Goal: Task Accomplishment & Management: Use online tool/utility

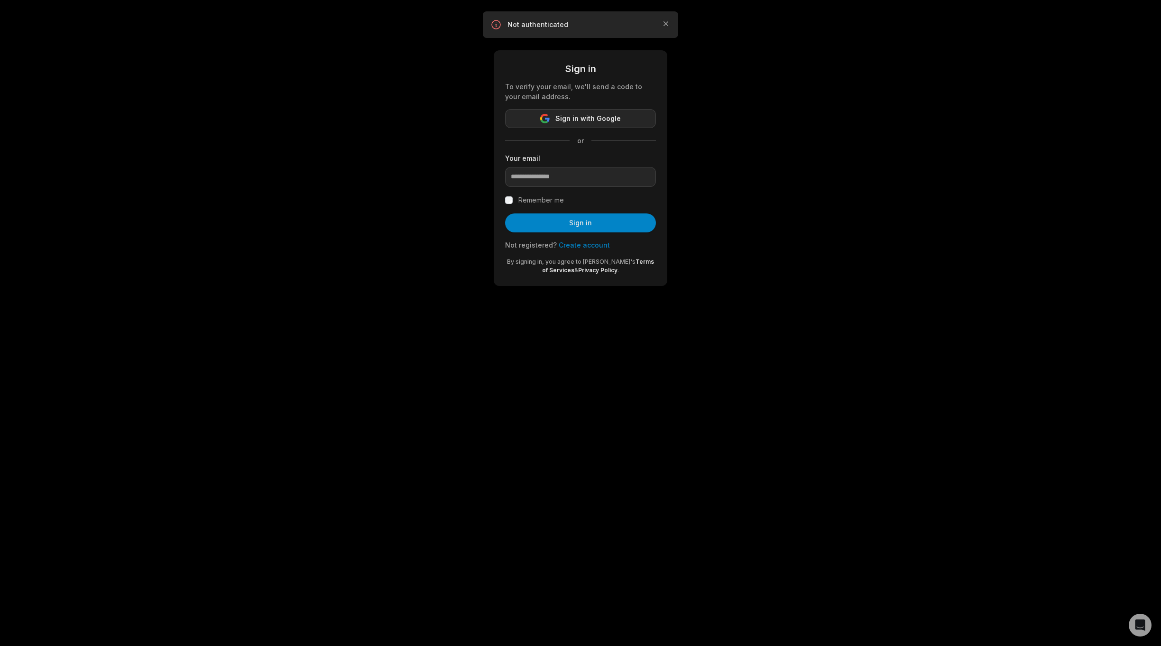
click at [569, 119] on span "Sign in with Google" at bounding box center [587, 118] width 65 height 11
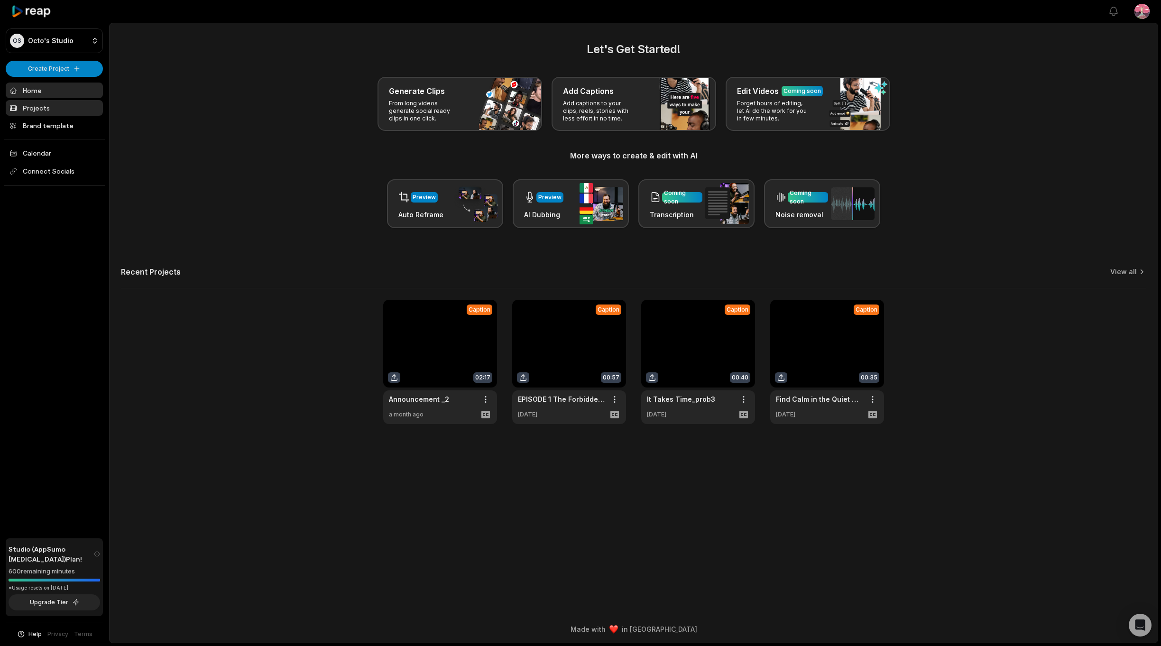
click at [36, 104] on link "Projects" at bounding box center [54, 108] width 97 height 16
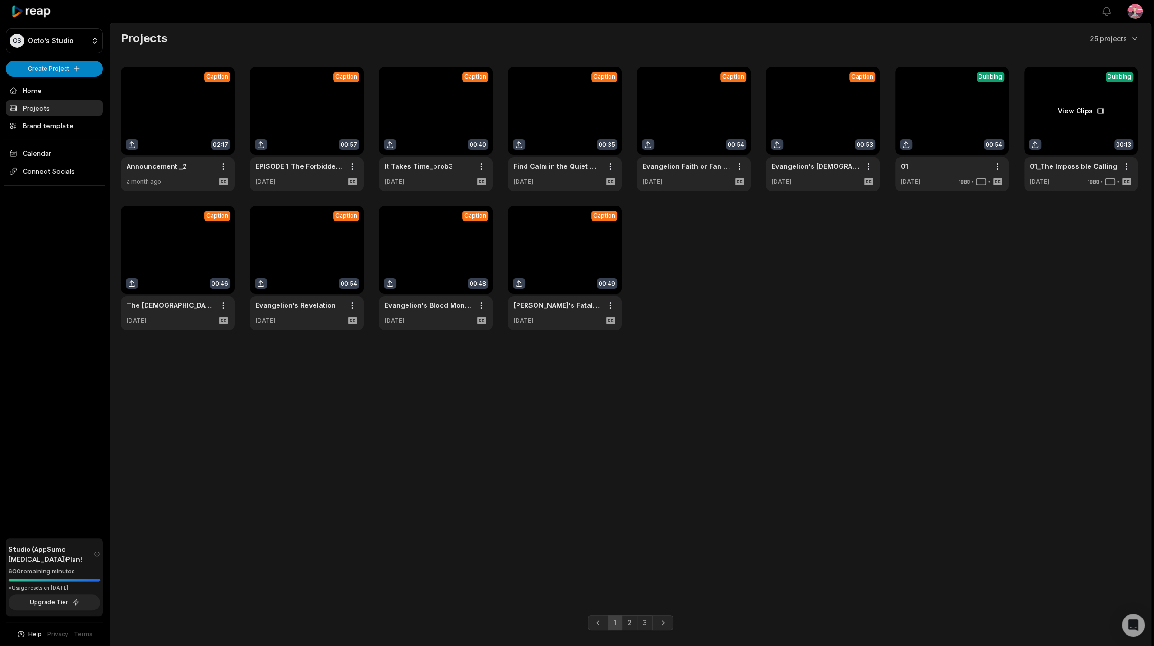
click at [1087, 105] on link at bounding box center [1081, 129] width 114 height 124
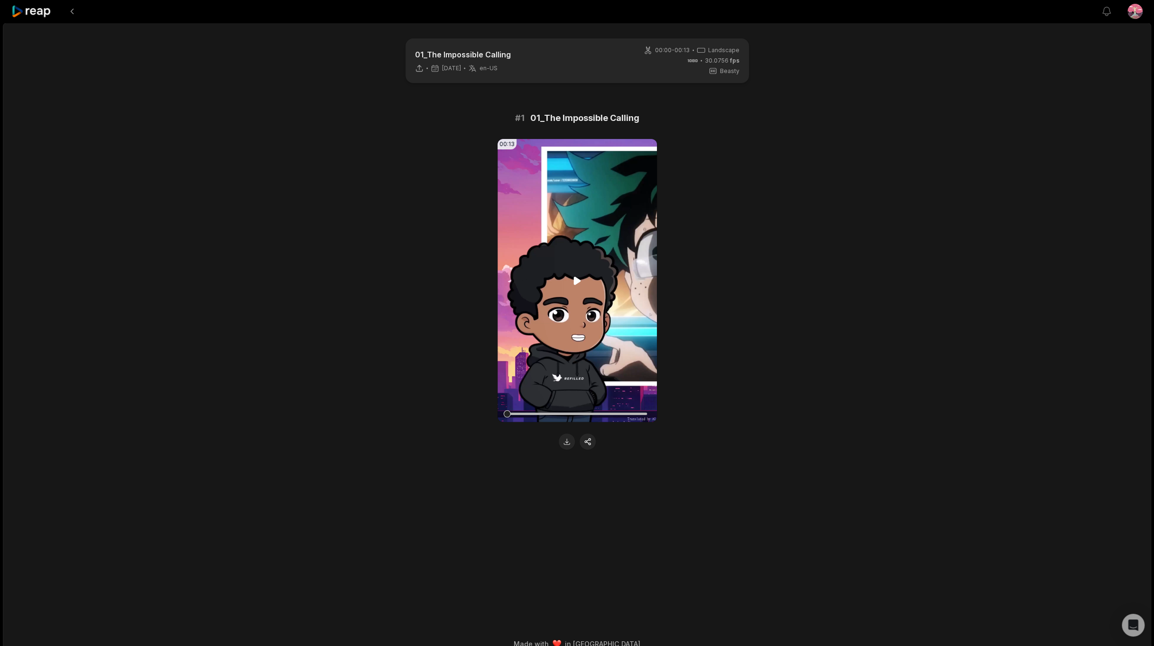
click at [570, 285] on video "Your browser does not support mp4 format." at bounding box center [577, 280] width 159 height 283
click at [578, 280] on icon at bounding box center [576, 281] width 7 height 8
click at [571, 287] on video "Your browser does not support mp4 format." at bounding box center [577, 280] width 159 height 283
click at [78, 14] on button at bounding box center [72, 11] width 17 height 17
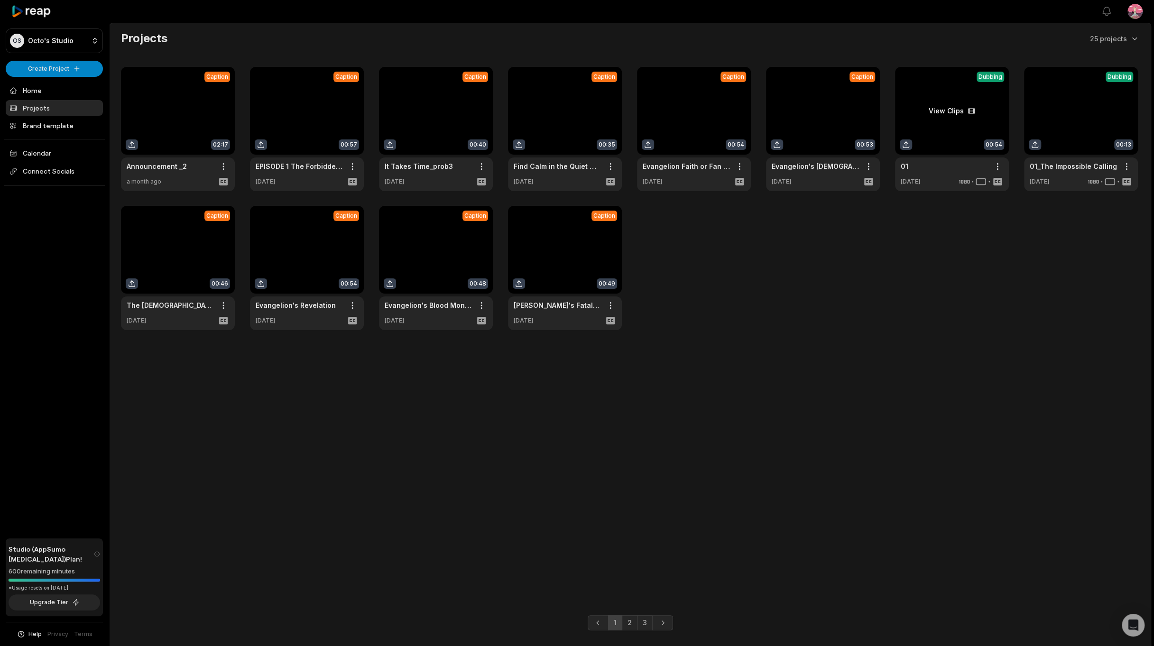
click at [961, 128] on link at bounding box center [952, 129] width 114 height 124
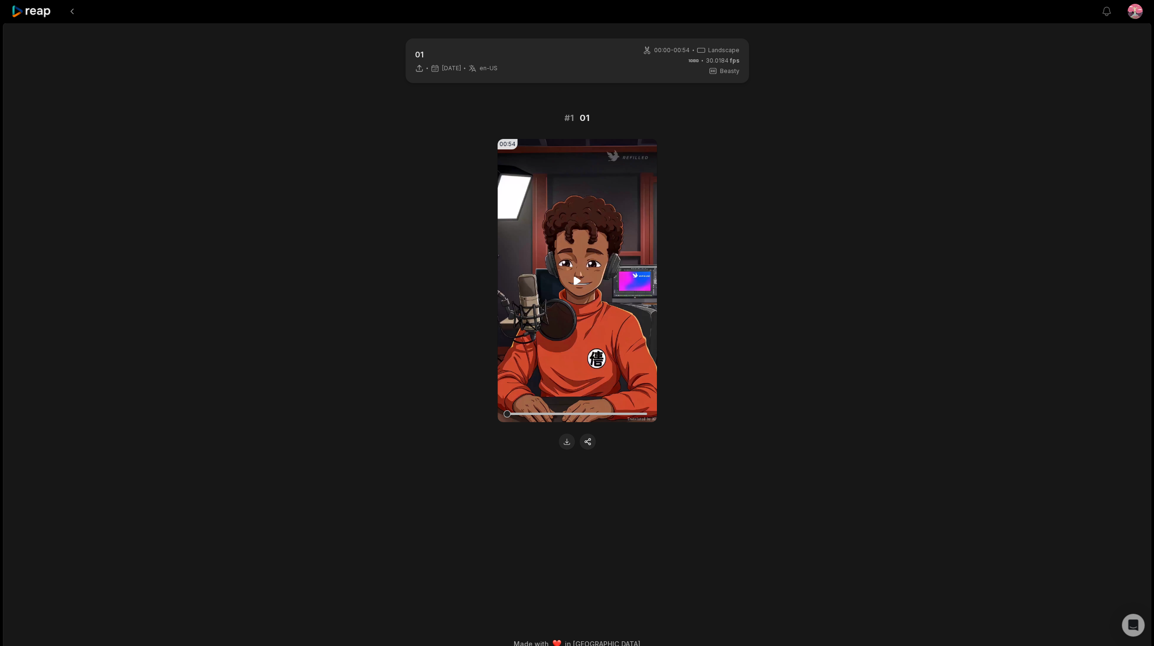
click at [576, 278] on icon at bounding box center [576, 281] width 7 height 8
click at [576, 279] on icon at bounding box center [577, 280] width 11 height 11
click at [73, 10] on button at bounding box center [72, 11] width 17 height 17
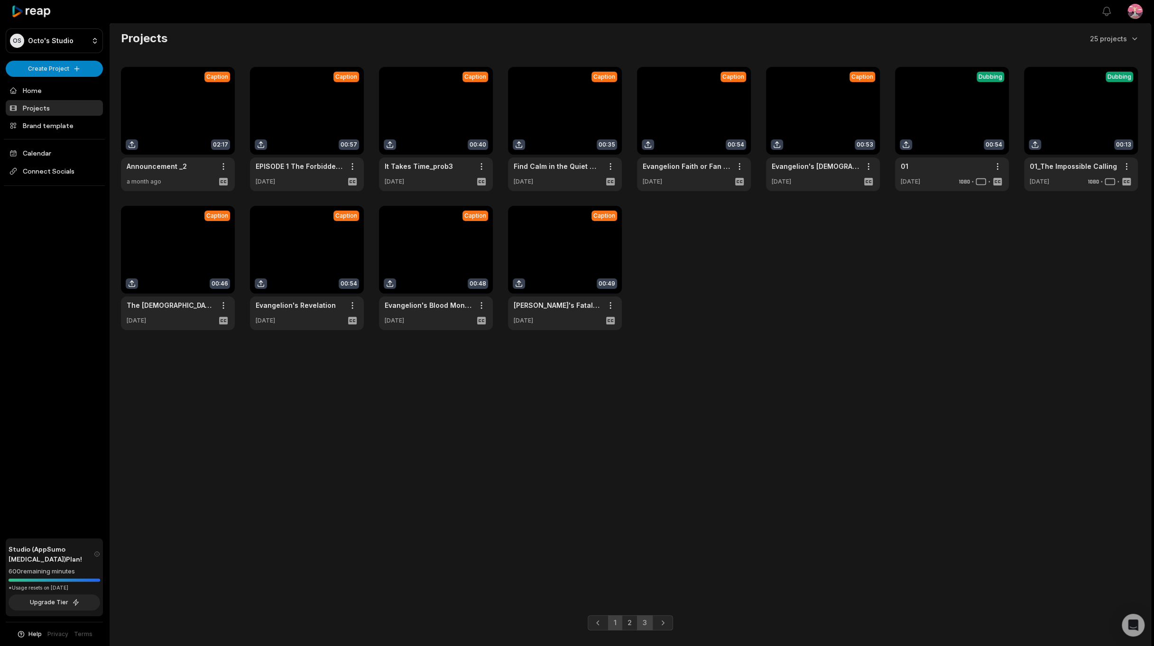
click at [644, 619] on link "3" at bounding box center [645, 622] width 16 height 15
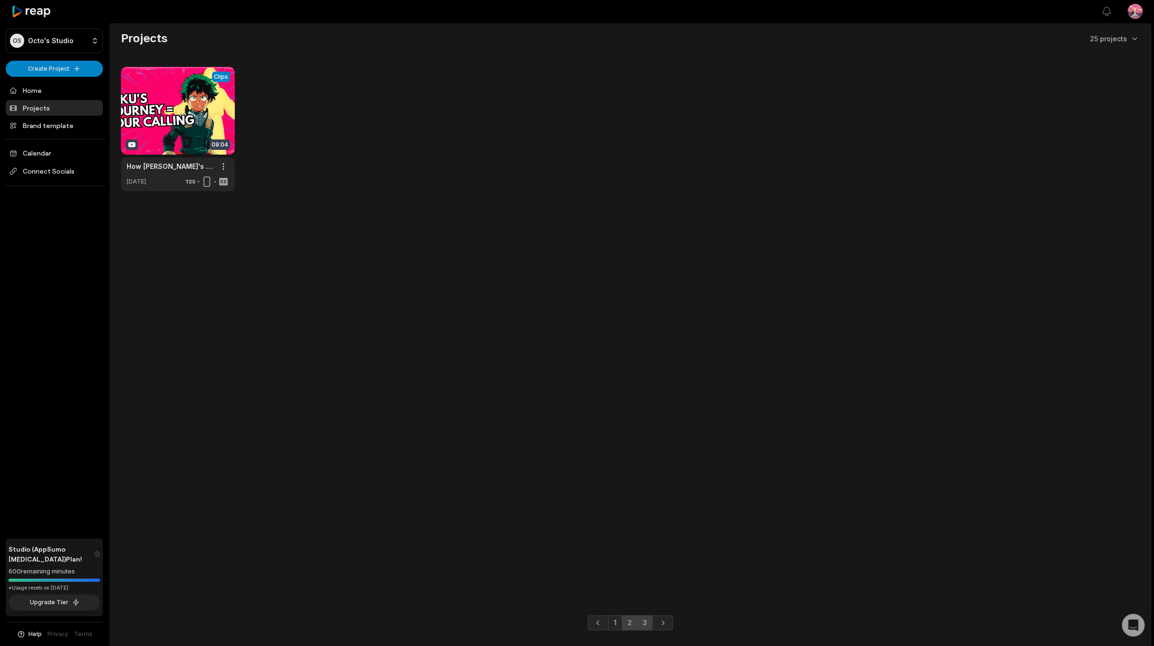
click at [627, 623] on link "2" at bounding box center [630, 622] width 16 height 15
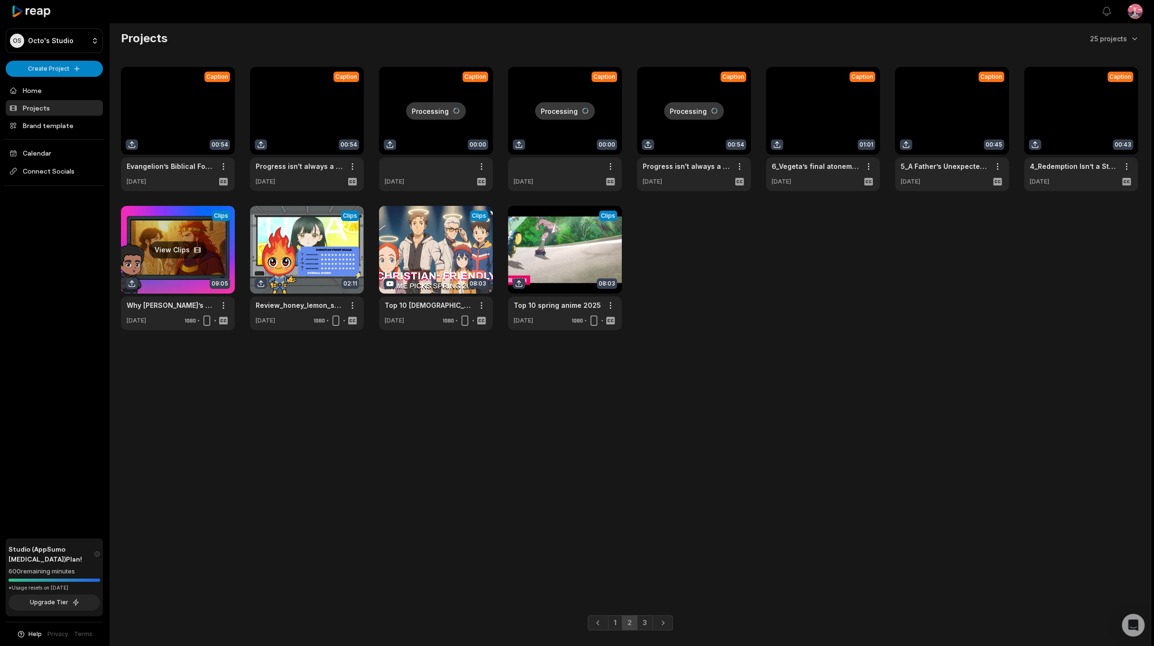
click at [192, 247] on link at bounding box center [178, 268] width 114 height 124
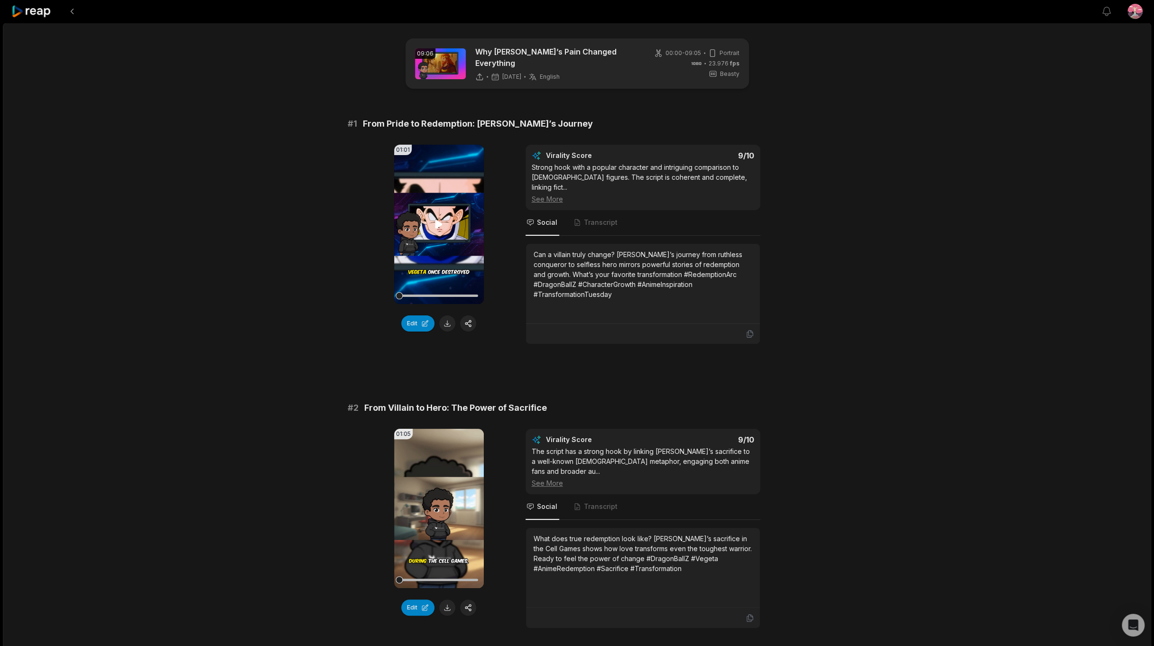
click at [435, 224] on icon at bounding box center [438, 224] width 11 height 11
click at [71, 16] on button at bounding box center [72, 11] width 17 height 17
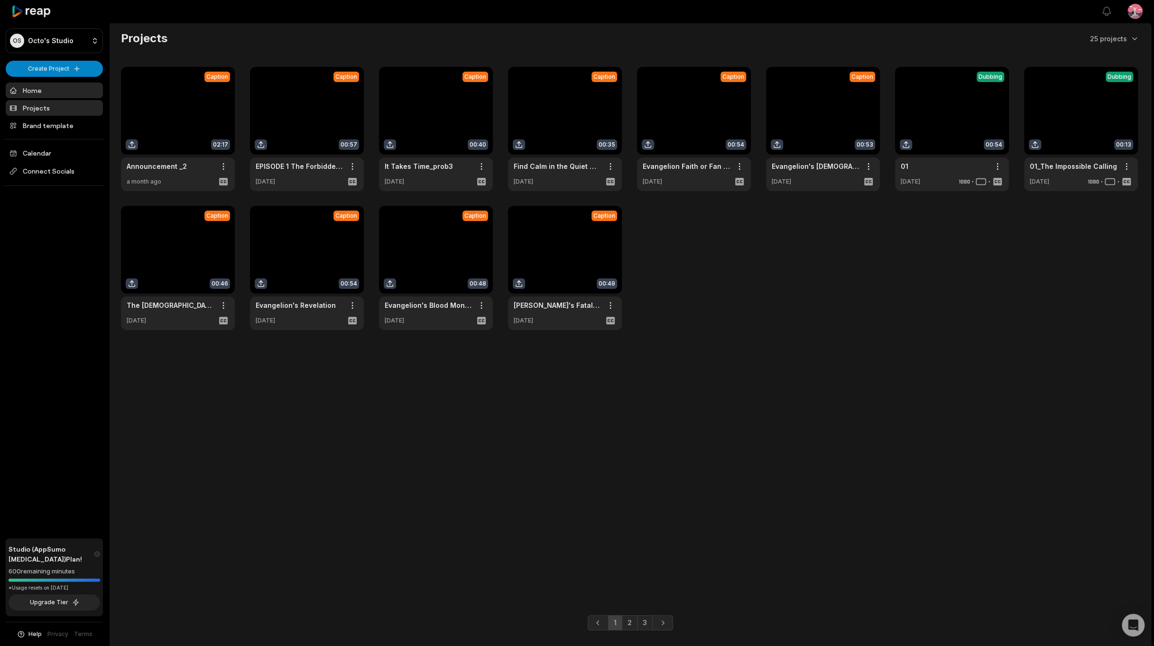
click at [27, 87] on link "Home" at bounding box center [54, 91] width 97 height 16
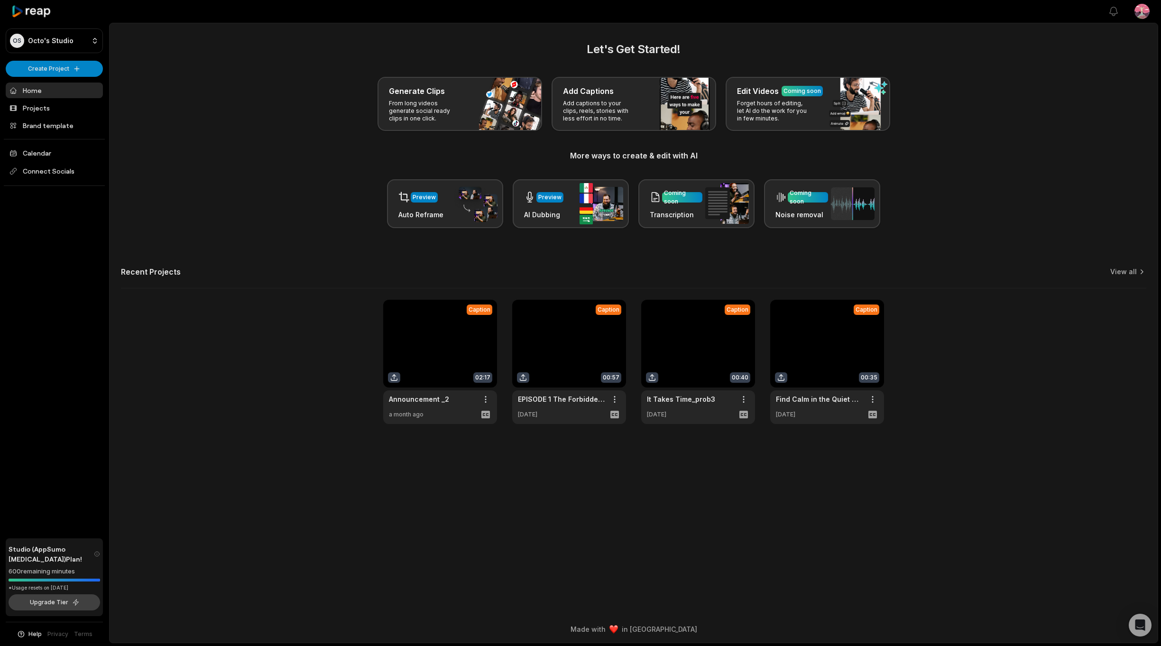
click at [50, 607] on button "Upgrade Tier" at bounding box center [55, 602] width 92 height 16
click at [547, 203] on div "Preview" at bounding box center [543, 196] width 39 height 19
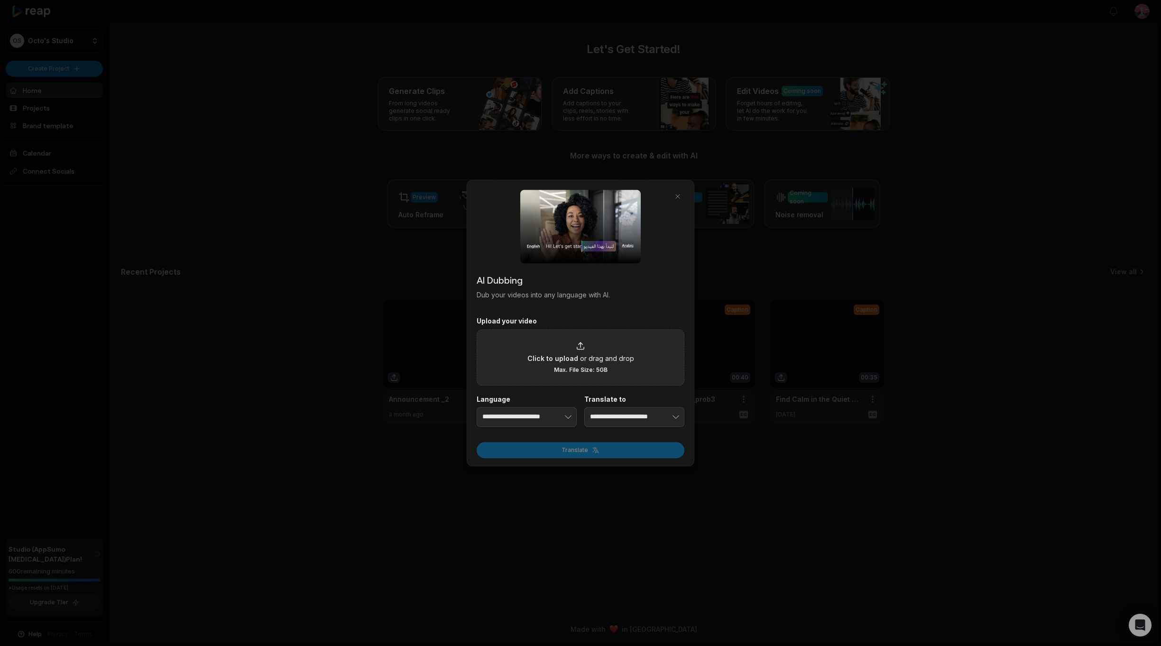
click at [569, 355] on span "Click to upload" at bounding box center [552, 358] width 51 height 10
click at [0, 0] on input "Click to upload or drag and drop Max. File Size: 5GB" at bounding box center [0, 0] width 0 height 0
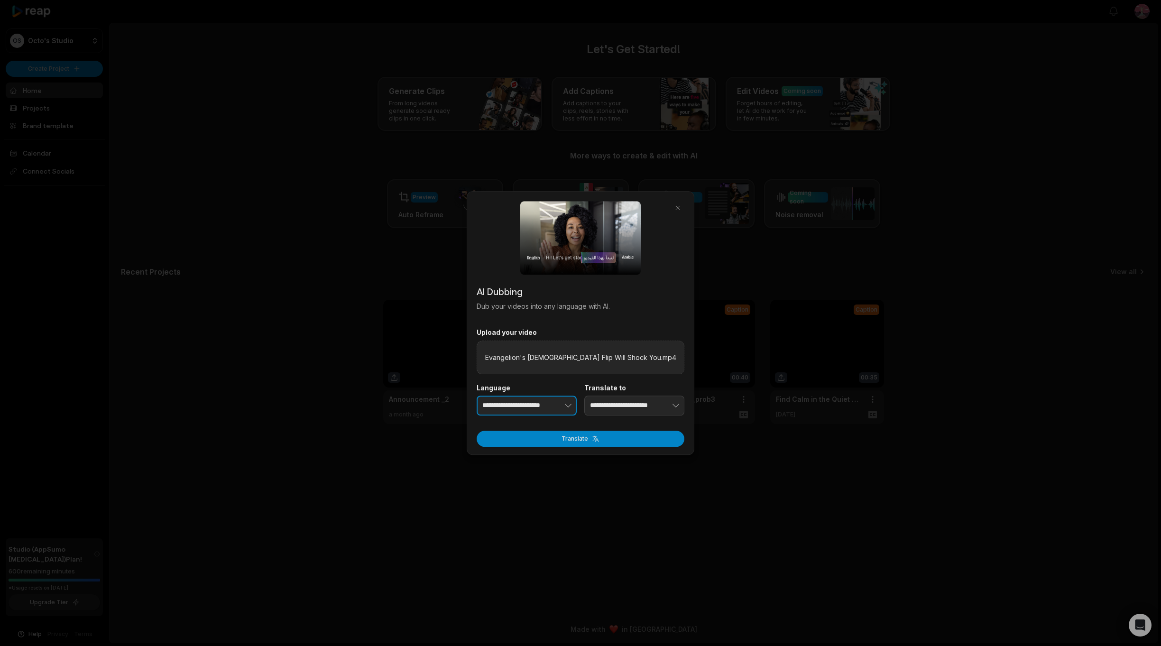
click at [542, 400] on button "button" at bounding box center [553, 406] width 46 height 20
type input "**********"
click at [633, 410] on input "**********" at bounding box center [634, 406] width 100 height 20
click at [680, 405] on icon "button" at bounding box center [675, 405] width 9 height 9
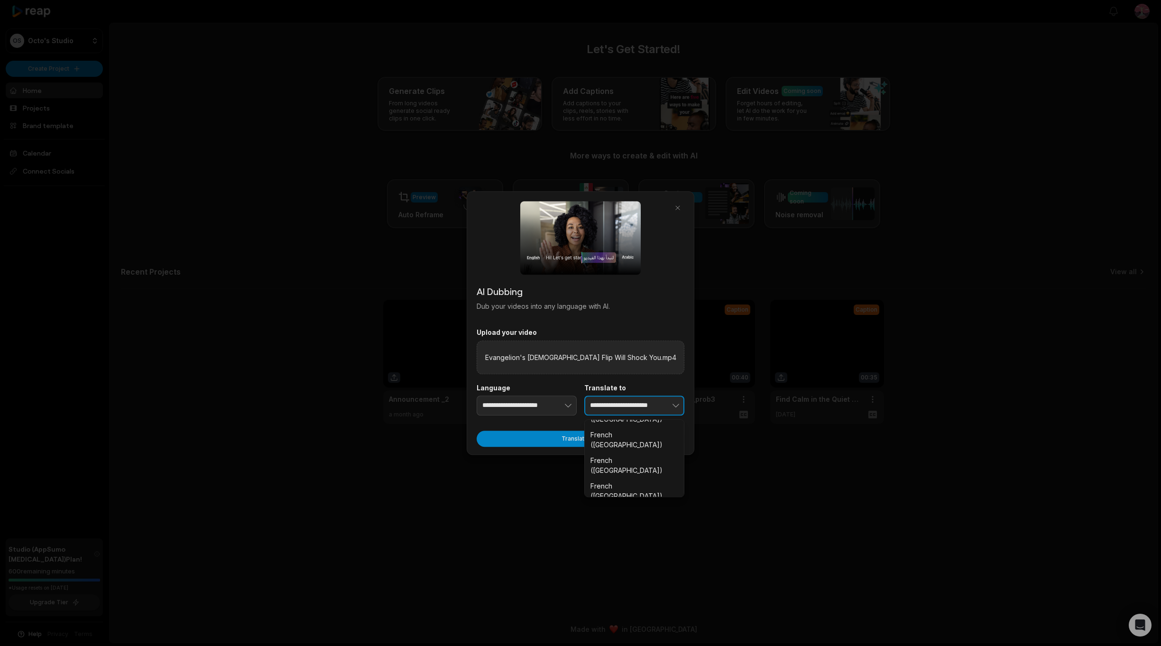
scroll to position [1850, 0]
type input "**********"
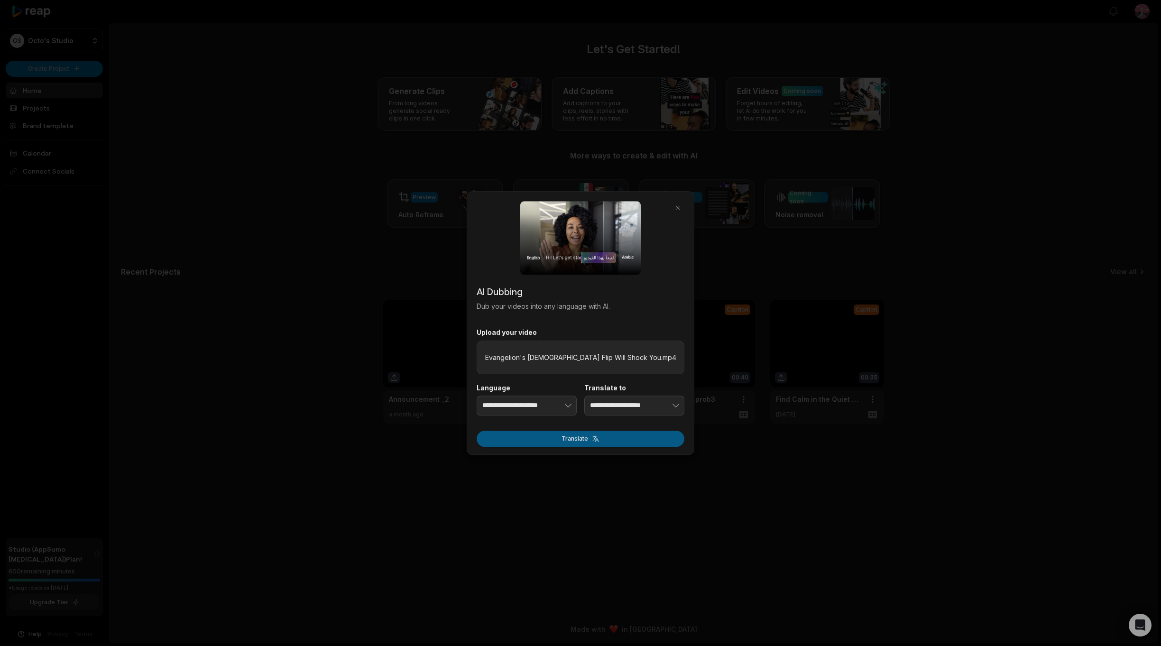
click at [623, 442] on button "Translate" at bounding box center [581, 439] width 208 height 16
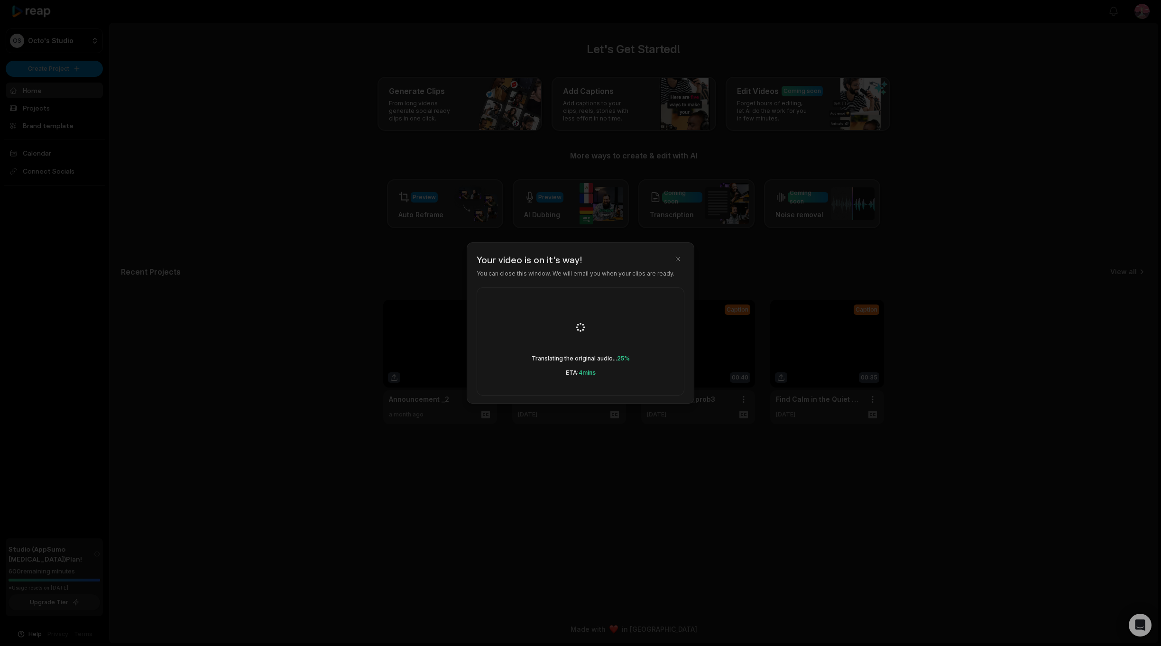
click at [616, 437] on body "OS Octo's Studio Create Project Home Projects Brand template Calendar Connect S…" at bounding box center [580, 323] width 1161 height 646
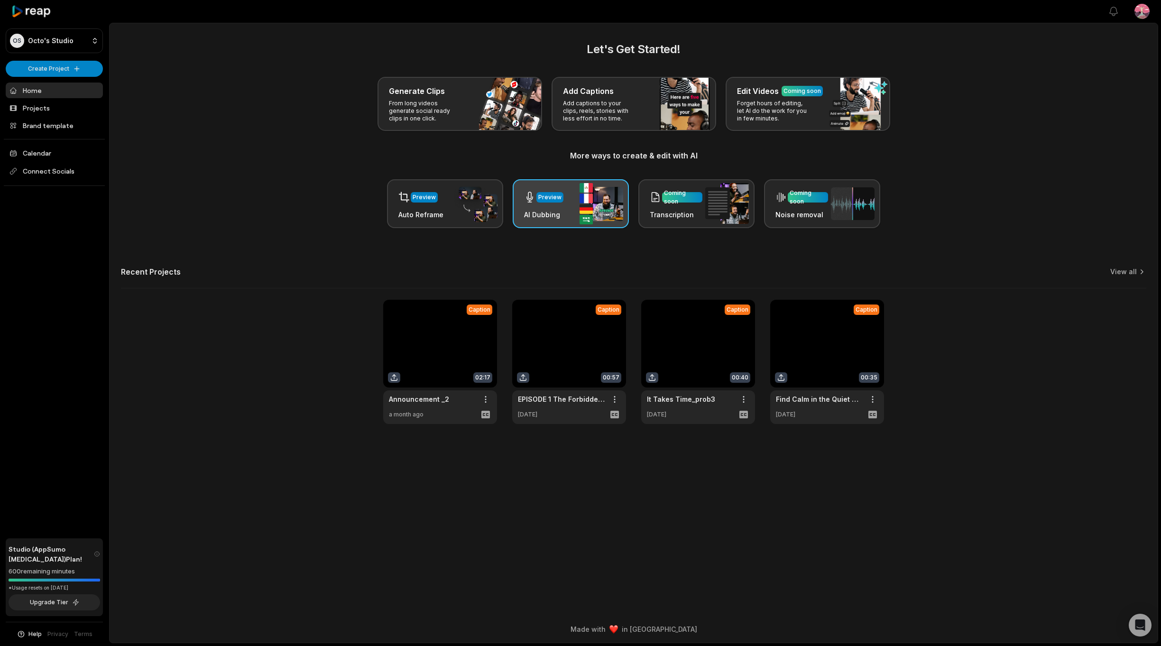
click at [559, 218] on h3 "AI Dubbing" at bounding box center [543, 215] width 39 height 10
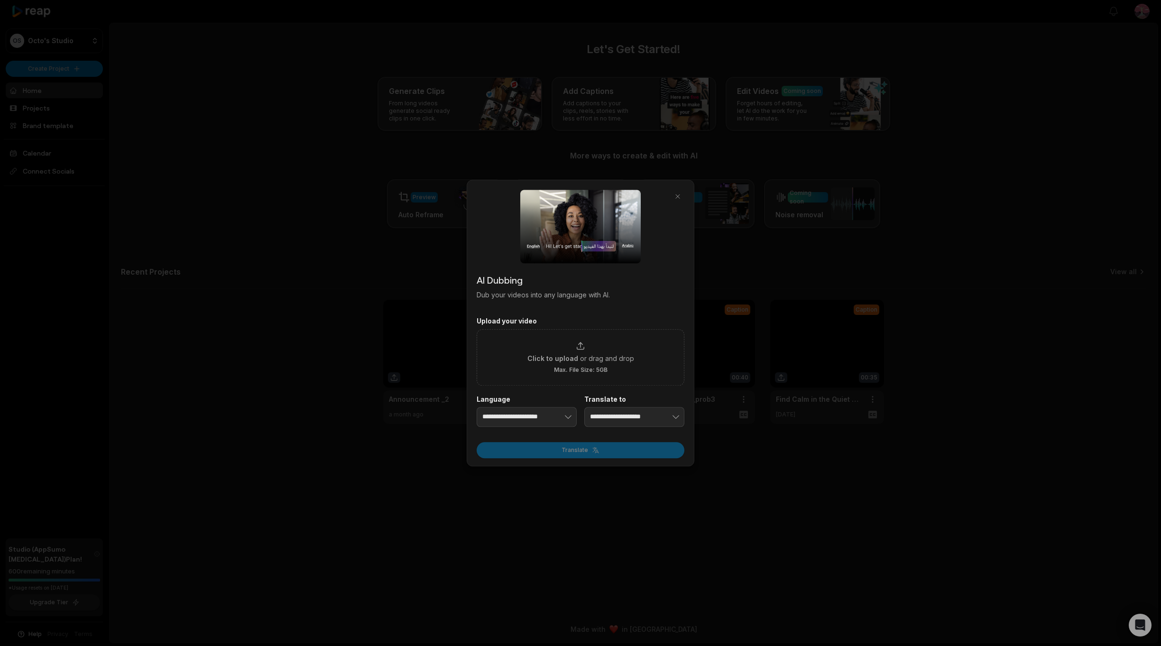
click at [311, 302] on div at bounding box center [580, 323] width 1161 height 646
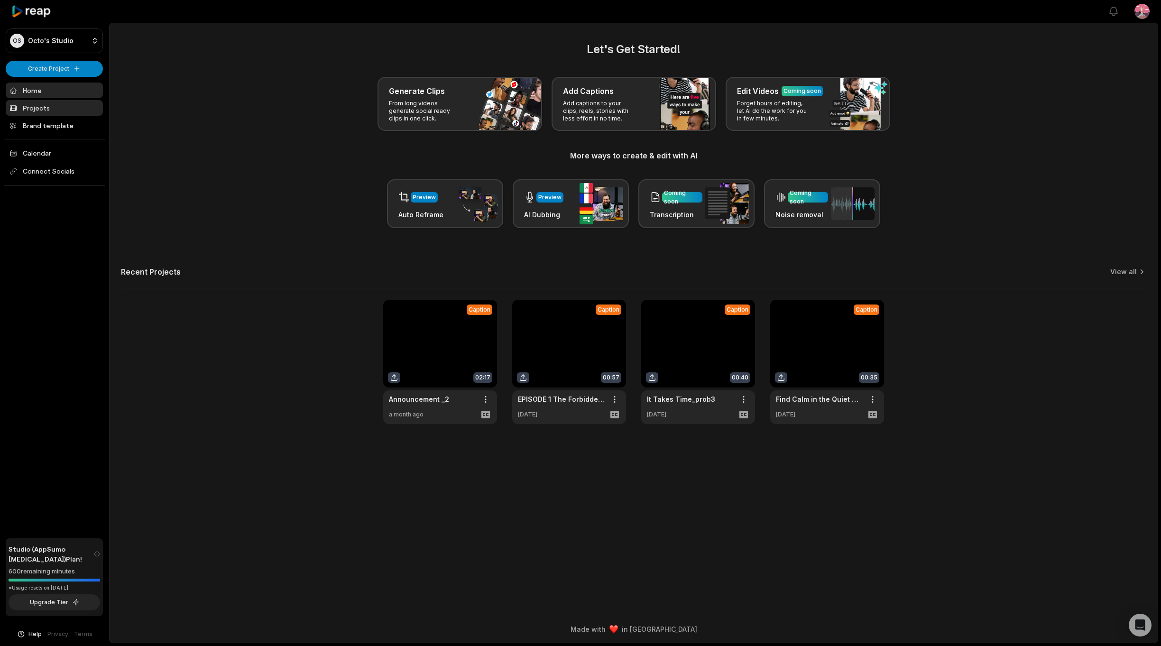
click at [44, 107] on link "Projects" at bounding box center [54, 108] width 97 height 16
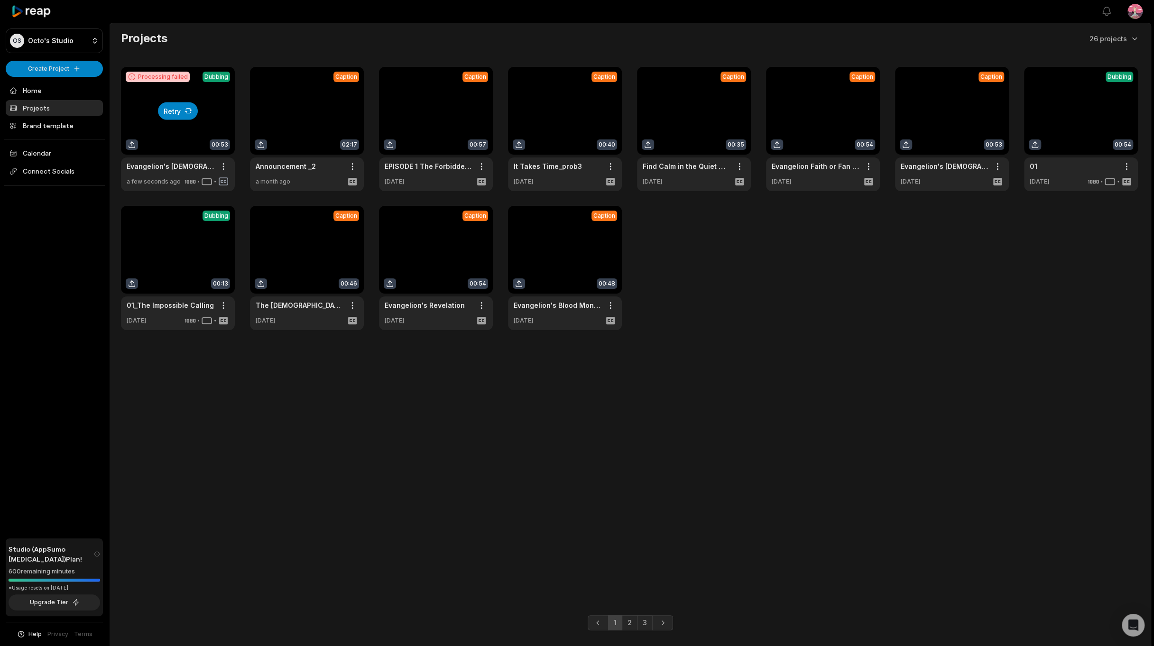
click at [167, 108] on button "Retry" at bounding box center [178, 111] width 40 height 18
click at [175, 146] on link at bounding box center [178, 129] width 114 height 124
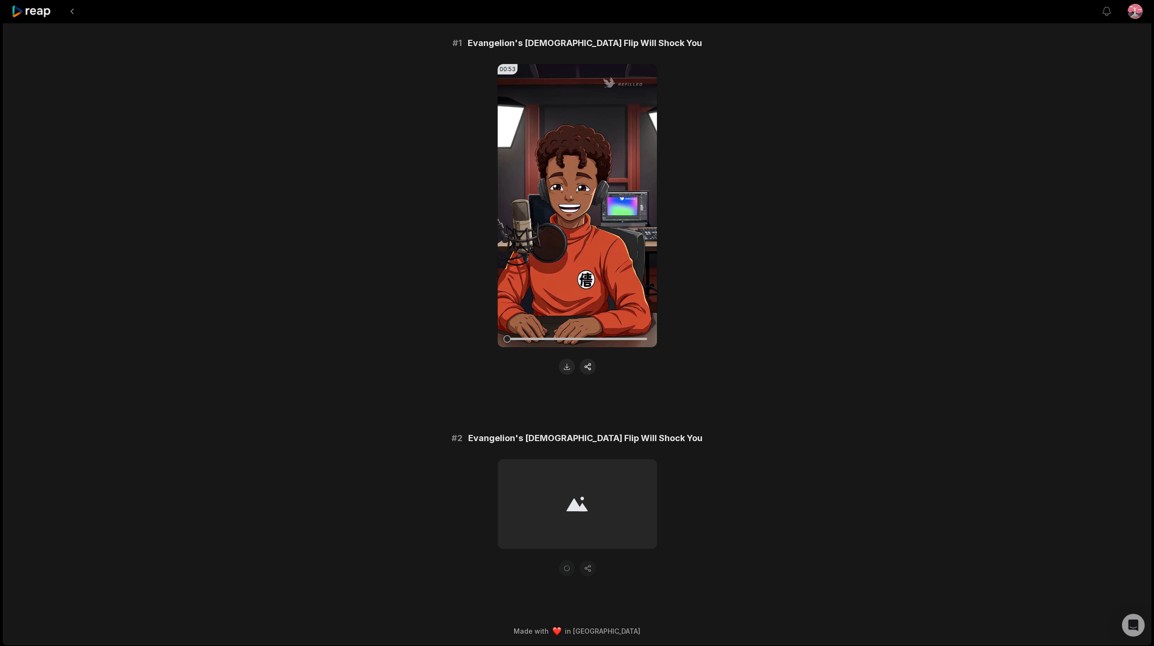
scroll to position [71, 0]
click at [555, 224] on video "Your browser does not support mp4 format." at bounding box center [577, 203] width 159 height 283
click at [580, 202] on icon at bounding box center [577, 203] width 11 height 11
click at [574, 202] on icon at bounding box center [576, 204] width 7 height 8
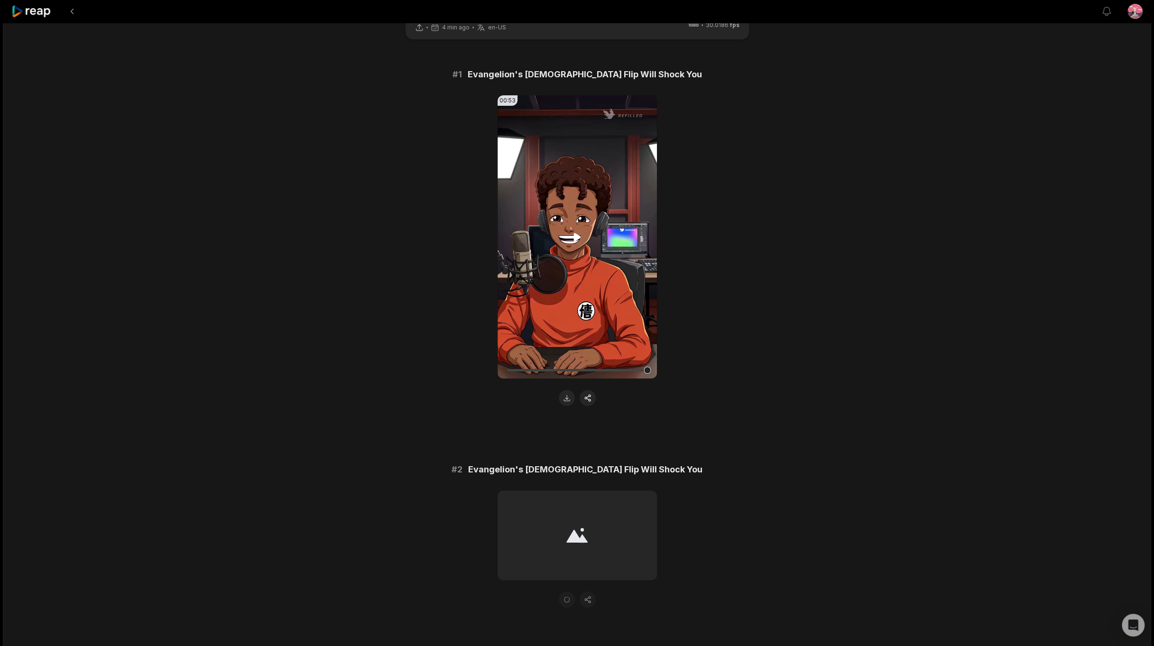
scroll to position [24, 0]
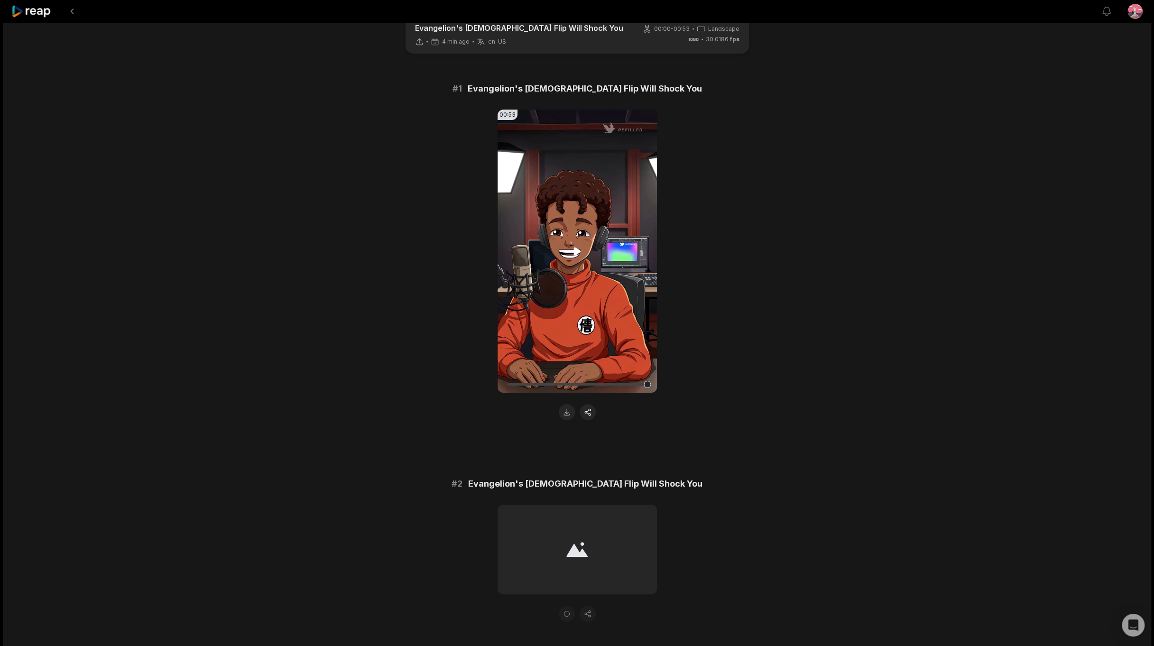
click at [578, 245] on video "Your browser does not support mp4 format." at bounding box center [577, 251] width 159 height 283
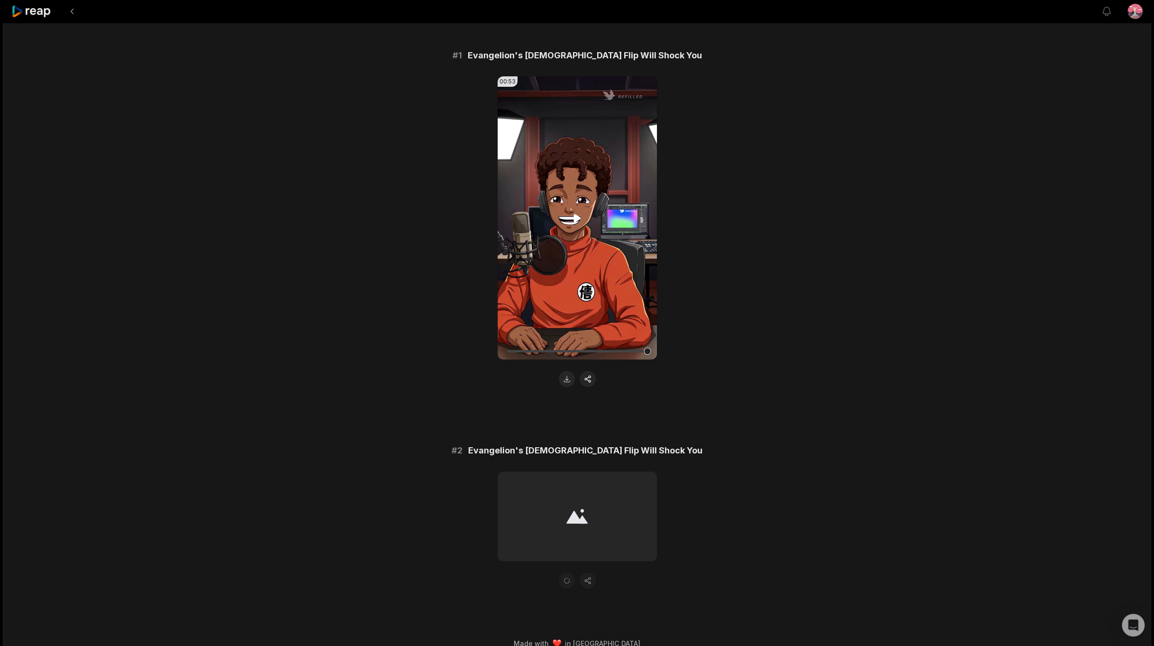
scroll to position [71, 0]
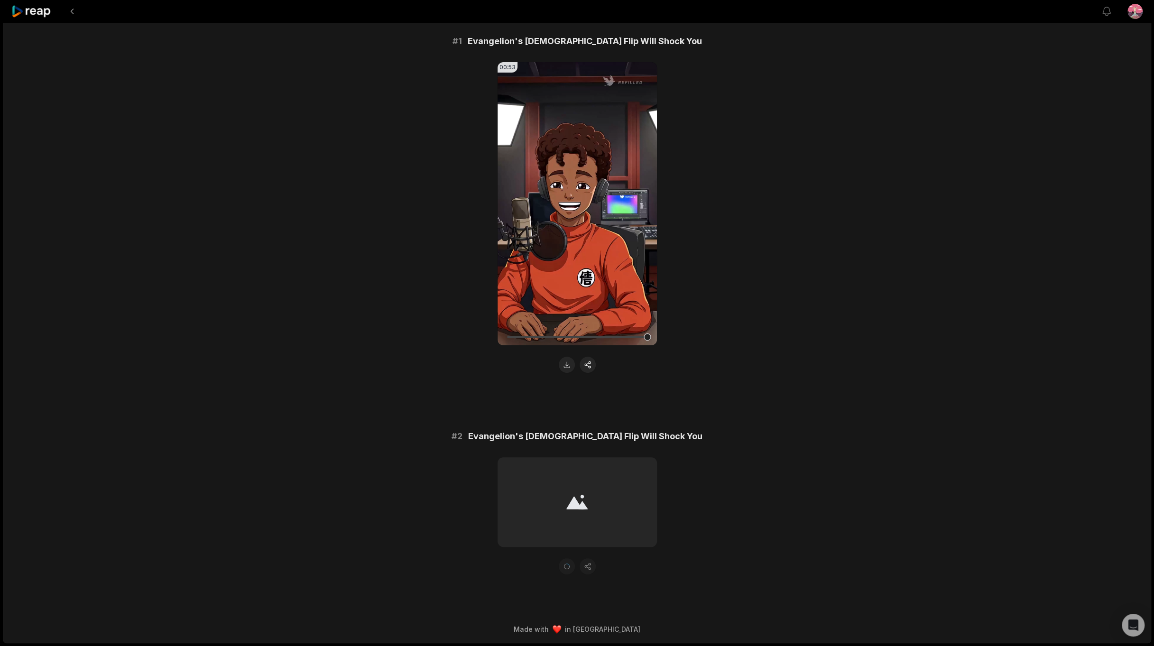
click at [584, 356] on div "00:53 Your browser does not support mp4 format." at bounding box center [577, 217] width 159 height 311
click at [584, 361] on button "button" at bounding box center [588, 365] width 16 height 16
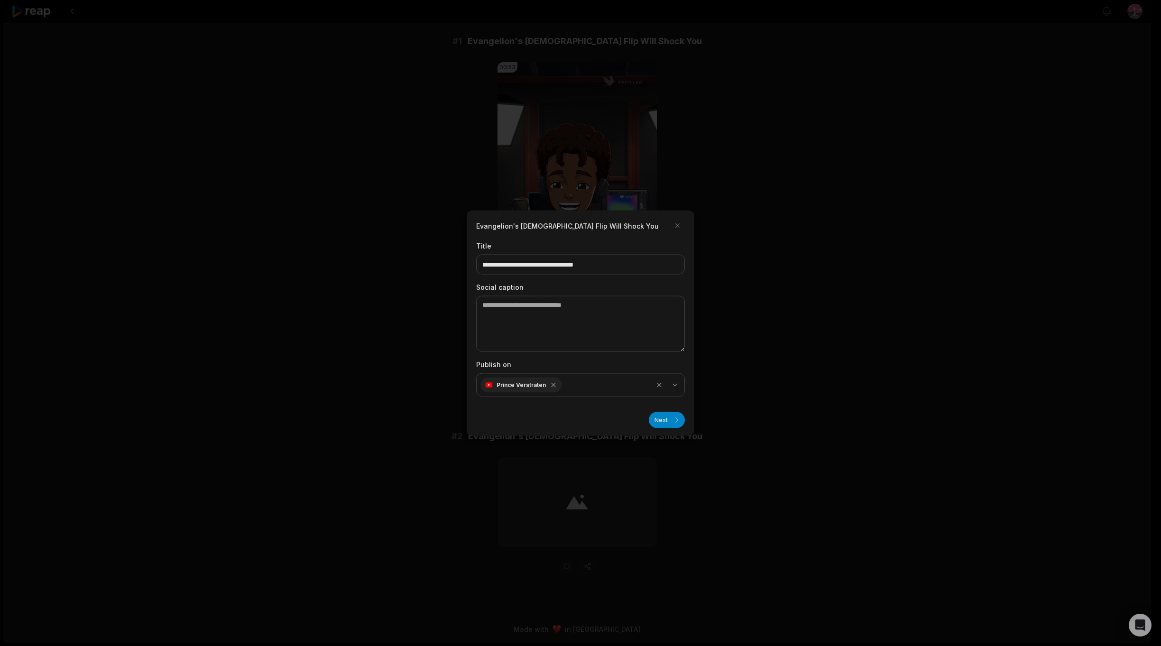
click at [366, 348] on div at bounding box center [580, 323] width 1161 height 646
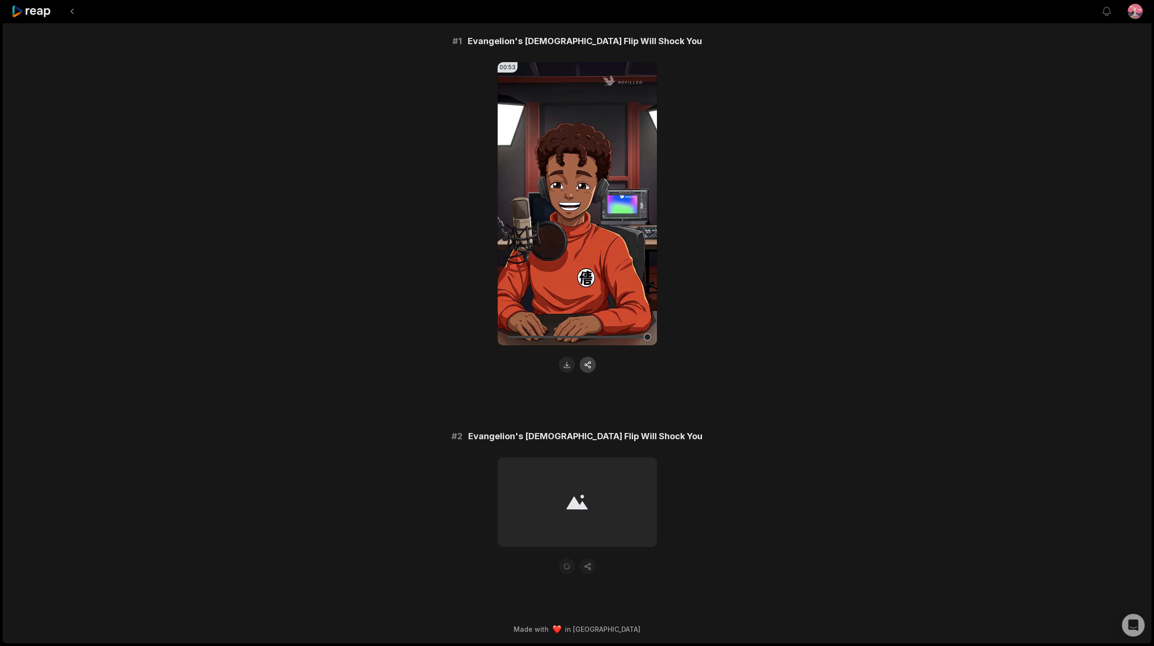
click at [582, 362] on button "button" at bounding box center [588, 365] width 16 height 16
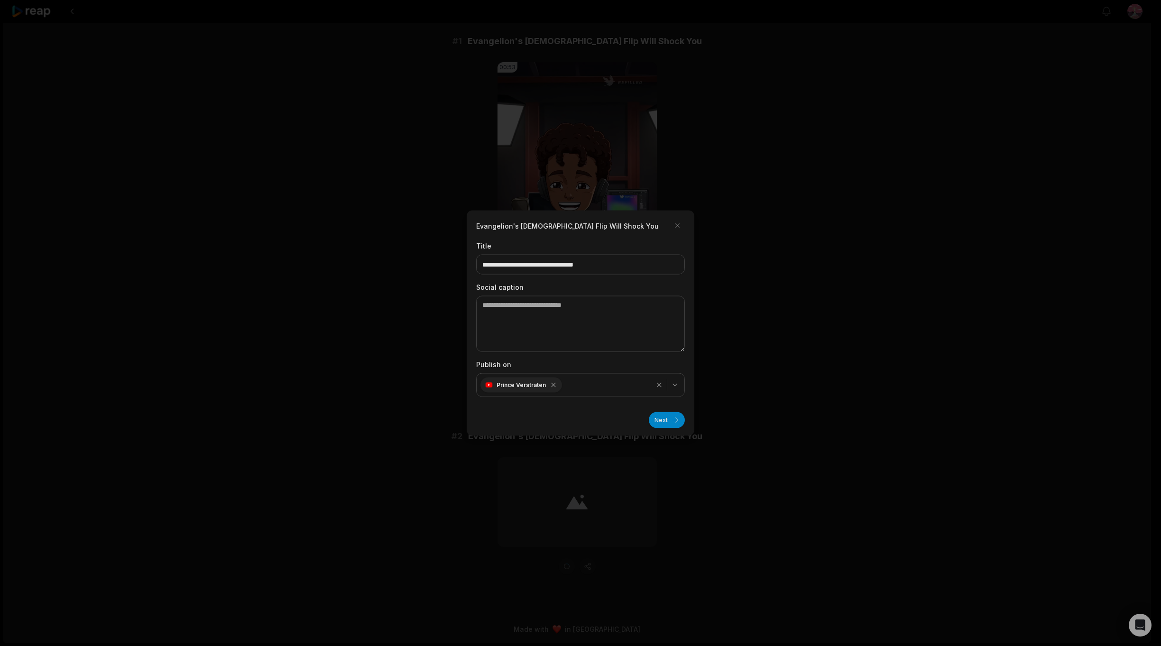
click at [682, 388] on div "button" at bounding box center [667, 384] width 31 height 11
click at [769, 393] on div at bounding box center [580, 323] width 1161 height 646
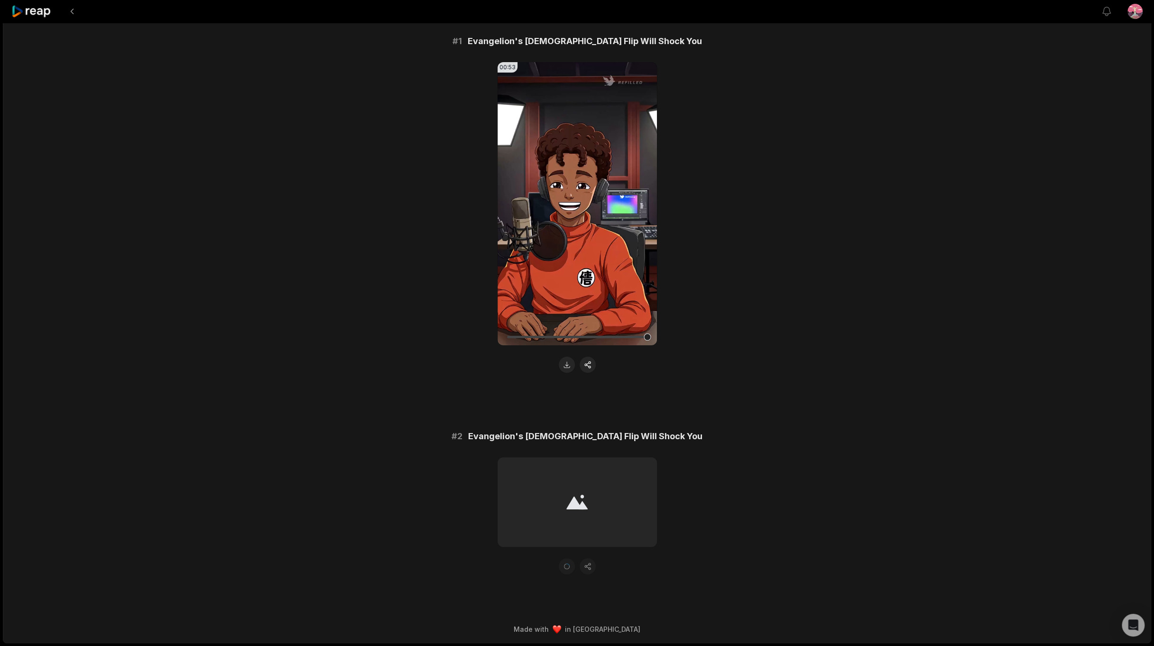
scroll to position [0, 0]
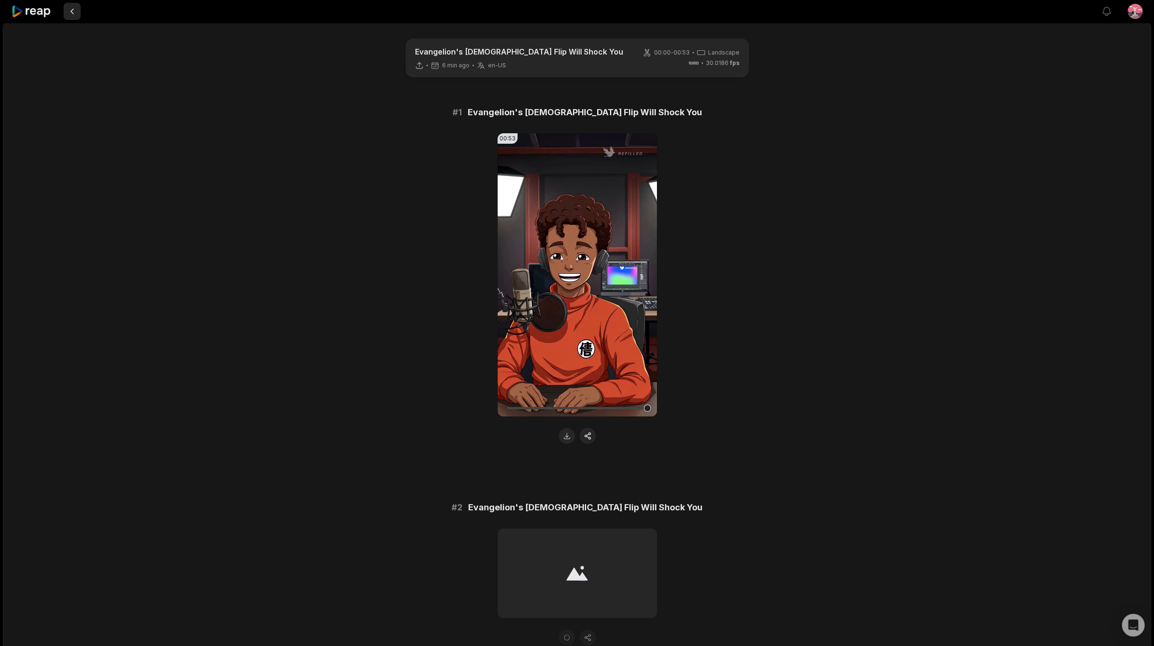
click at [75, 12] on button at bounding box center [72, 11] width 17 height 17
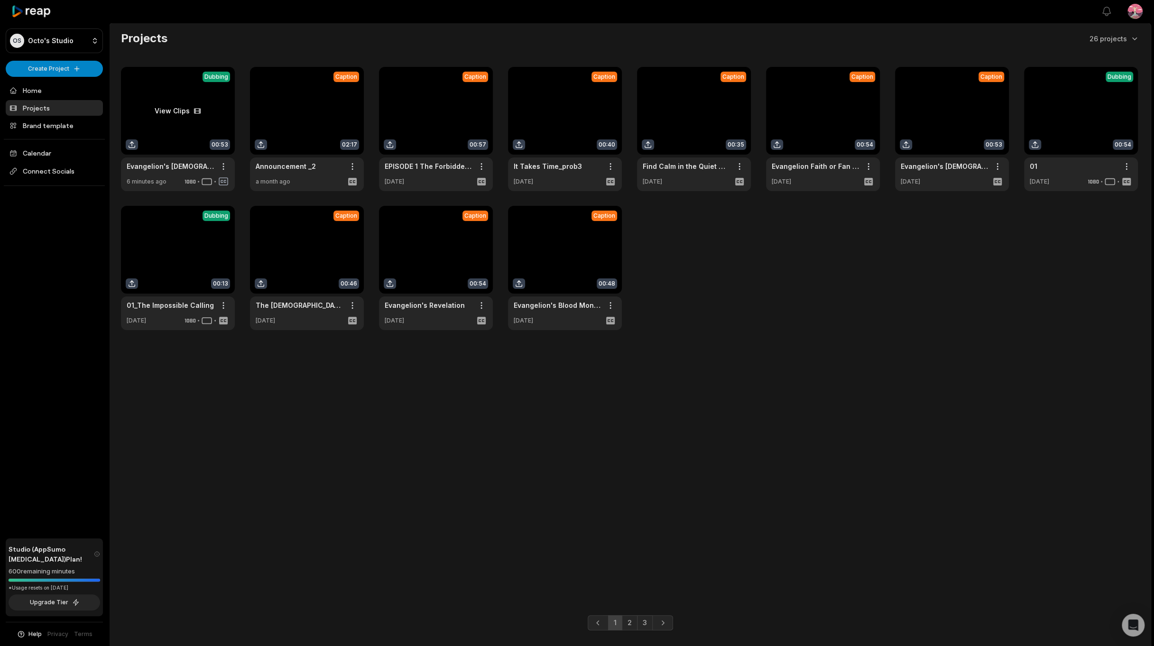
click at [195, 113] on link at bounding box center [178, 129] width 114 height 124
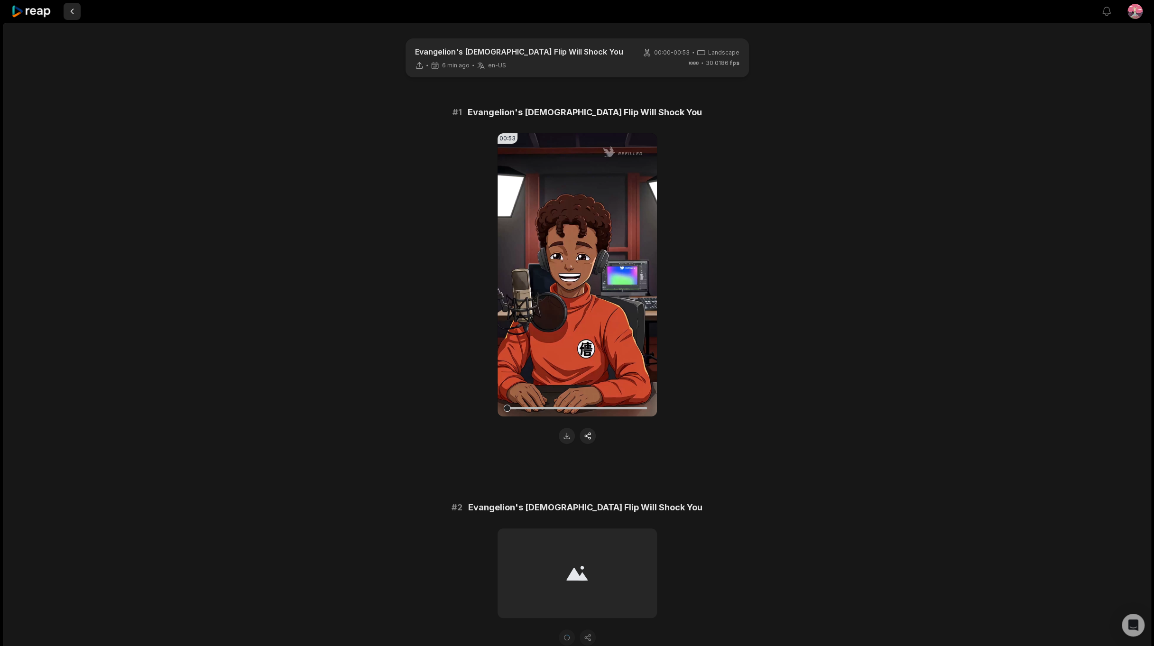
click at [73, 10] on button at bounding box center [72, 11] width 17 height 17
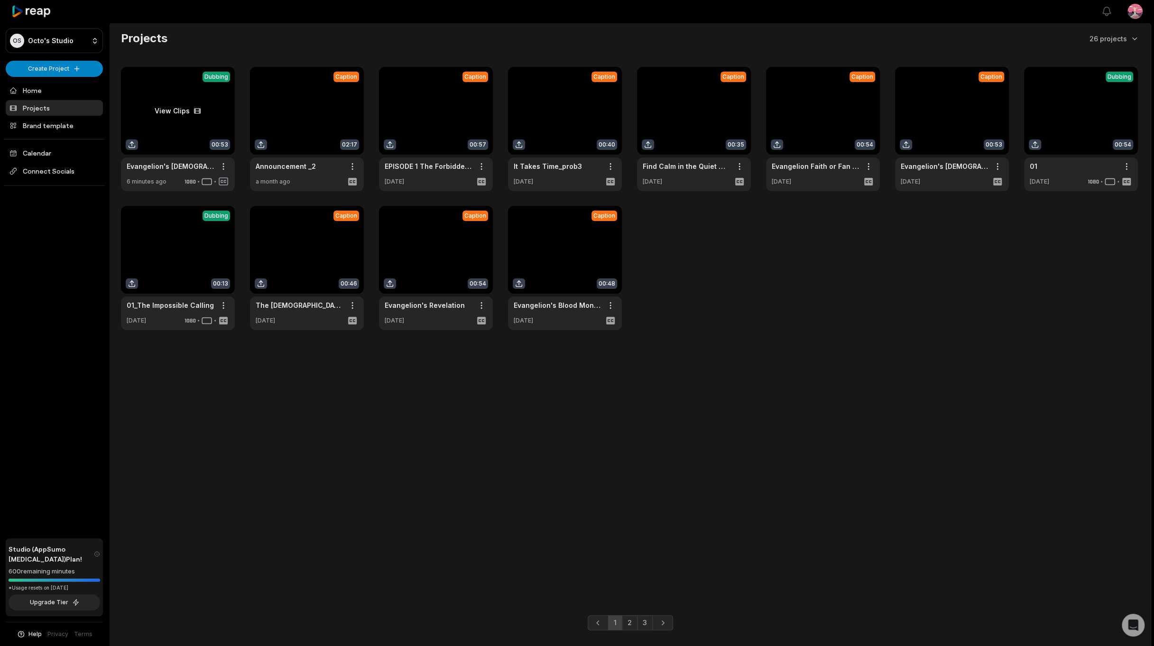
click at [217, 115] on link at bounding box center [178, 129] width 114 height 124
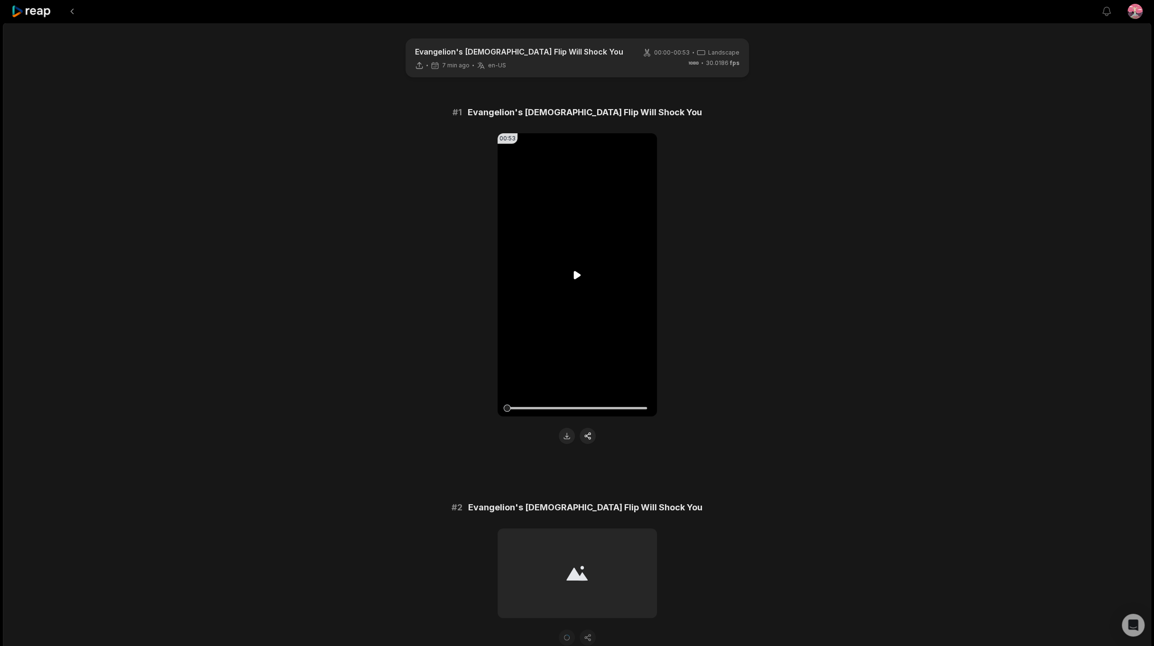
scroll to position [71, 0]
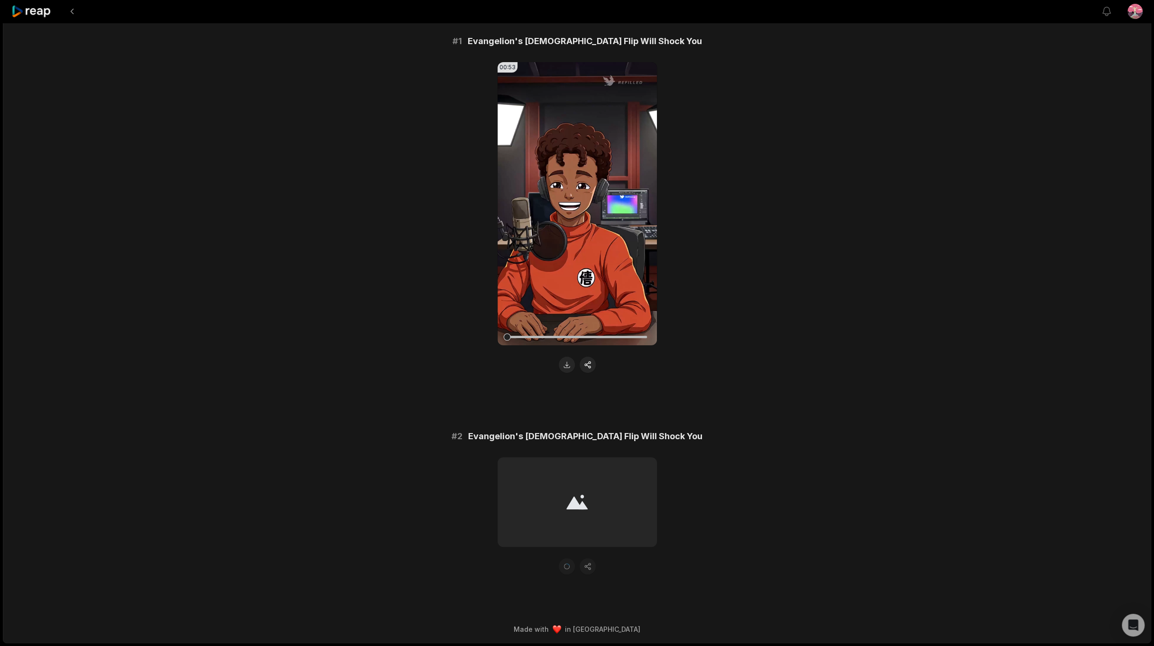
click at [557, 515] on div at bounding box center [577, 502] width 159 height 90
click at [68, 11] on button at bounding box center [72, 11] width 17 height 17
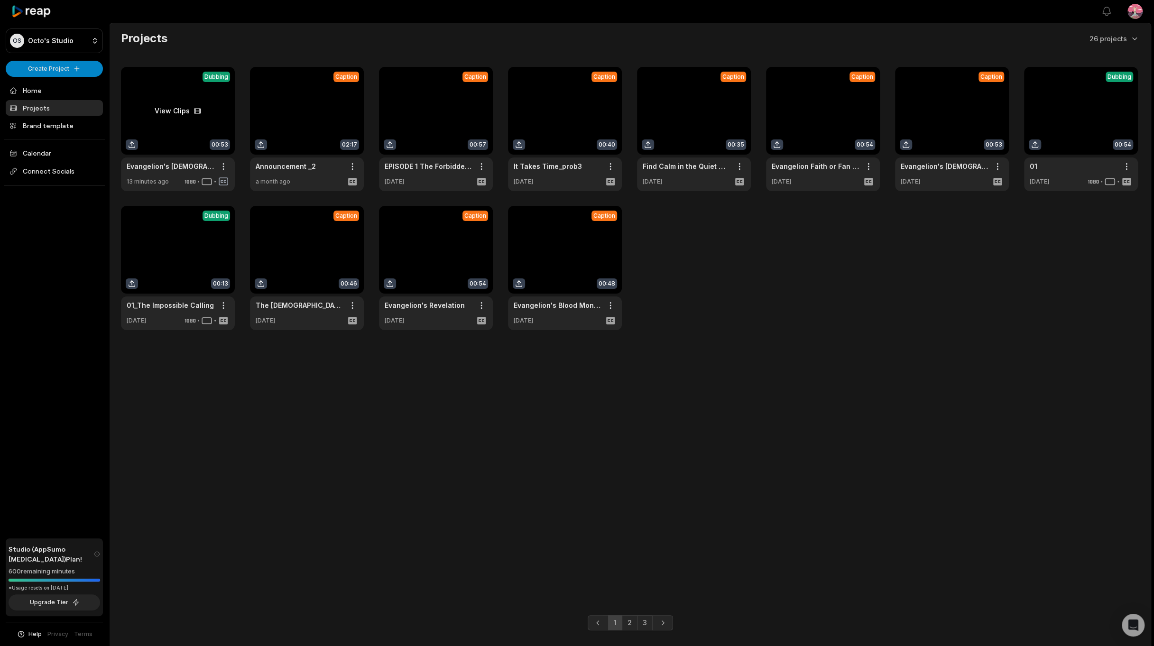
click at [220, 125] on link at bounding box center [178, 129] width 114 height 124
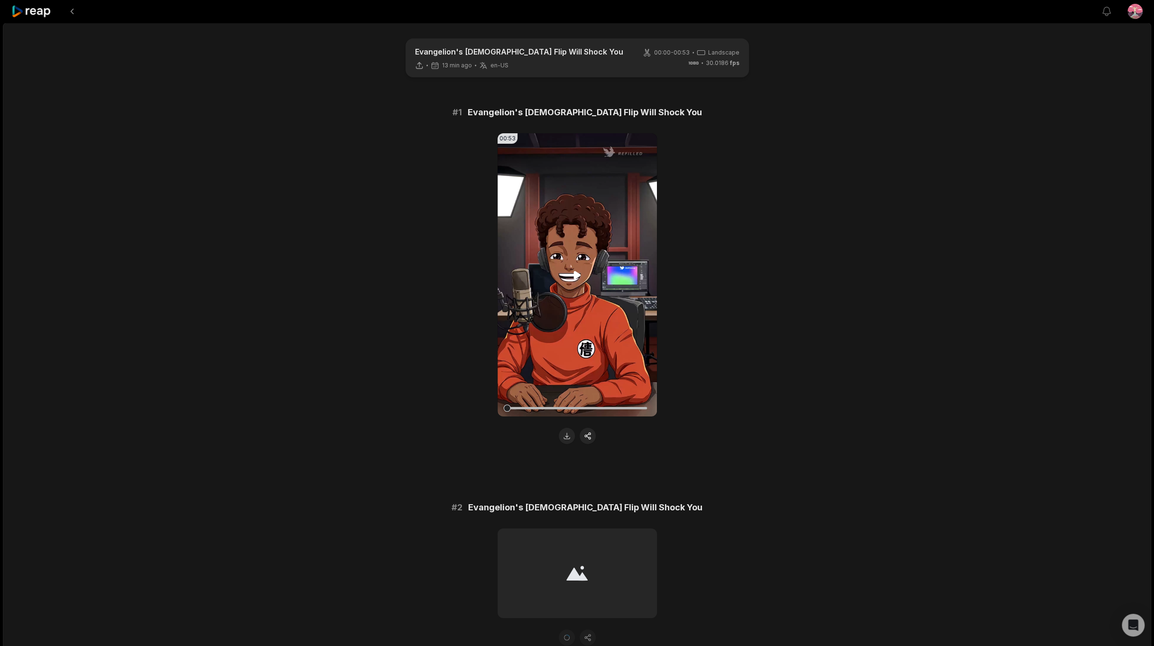
click at [563, 284] on video "Your browser does not support mp4 format." at bounding box center [577, 274] width 159 height 283
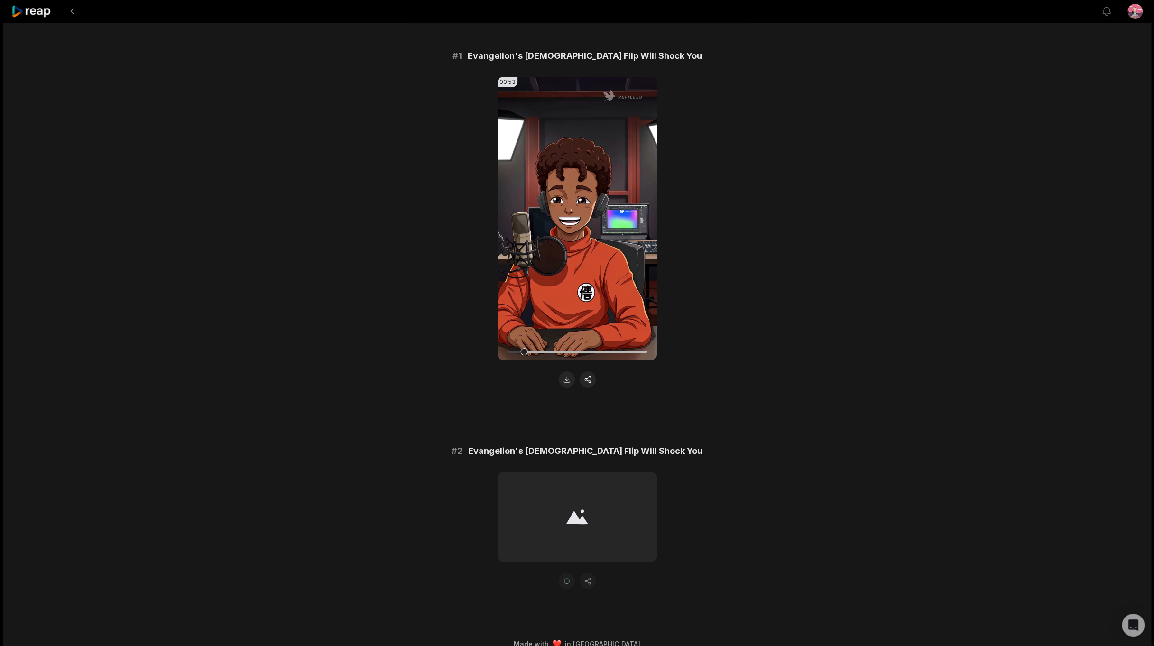
scroll to position [71, 0]
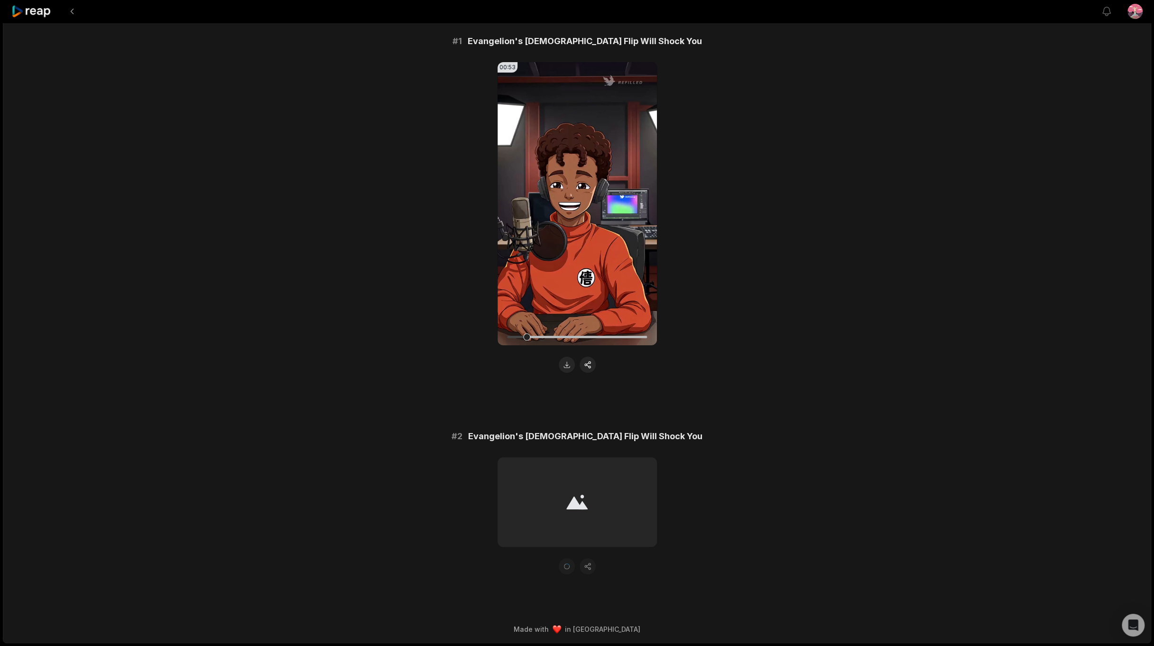
click at [590, 507] on div at bounding box center [577, 502] width 159 height 90
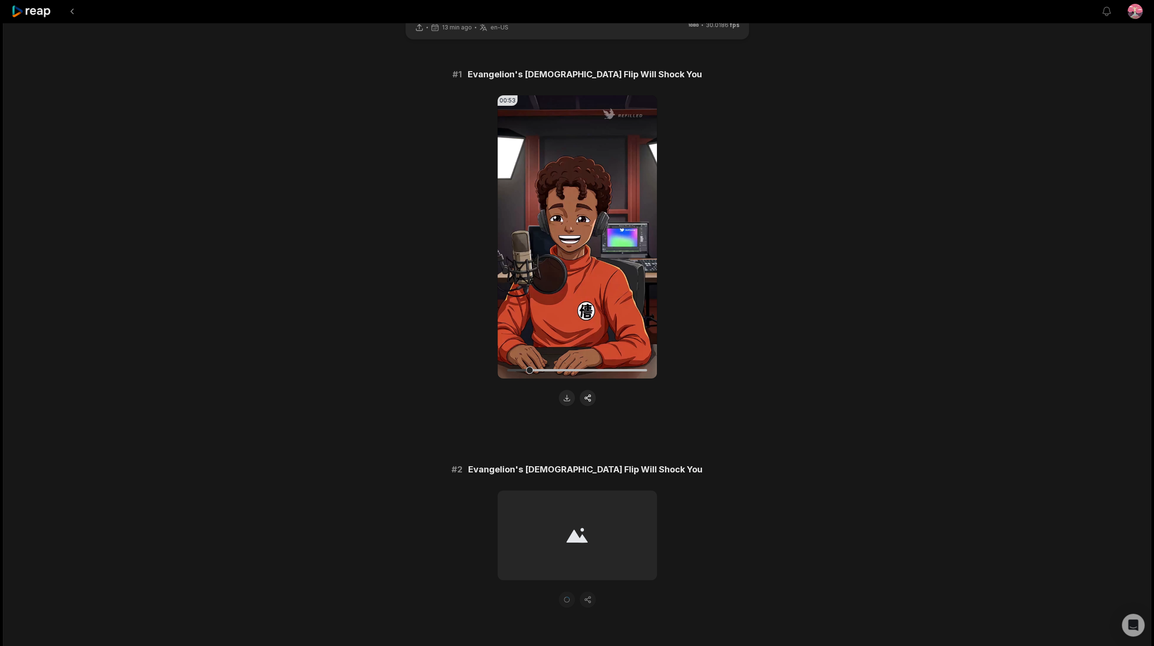
scroll to position [24, 0]
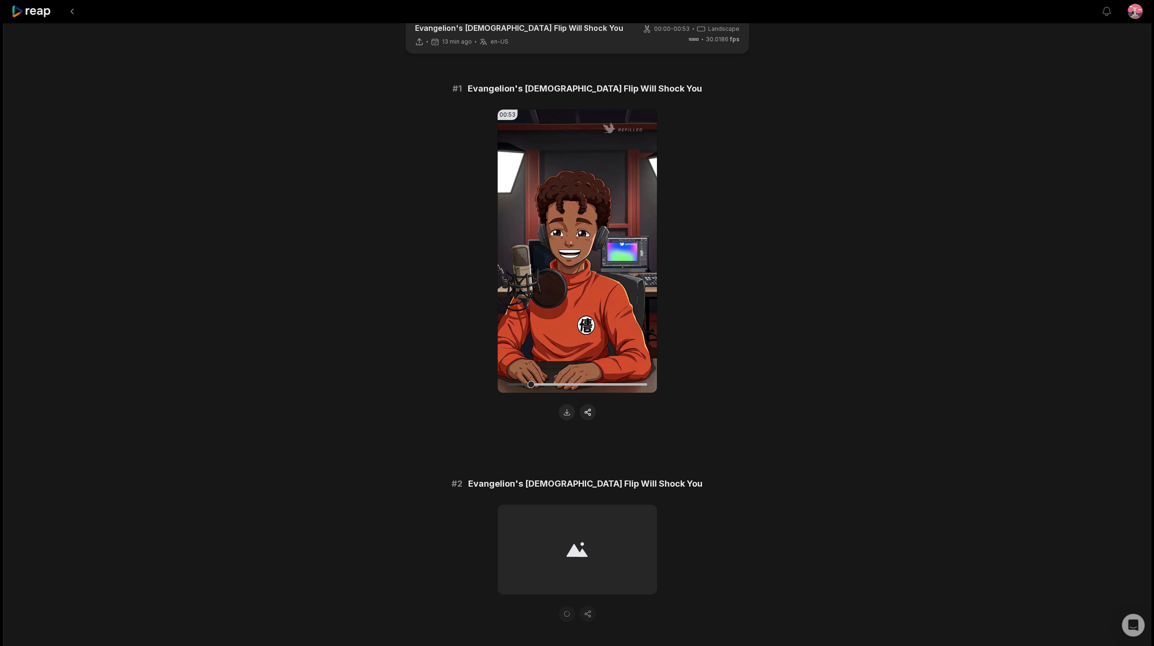
click at [564, 608] on div at bounding box center [577, 614] width 159 height 16
click at [71, 7] on button at bounding box center [72, 11] width 17 height 17
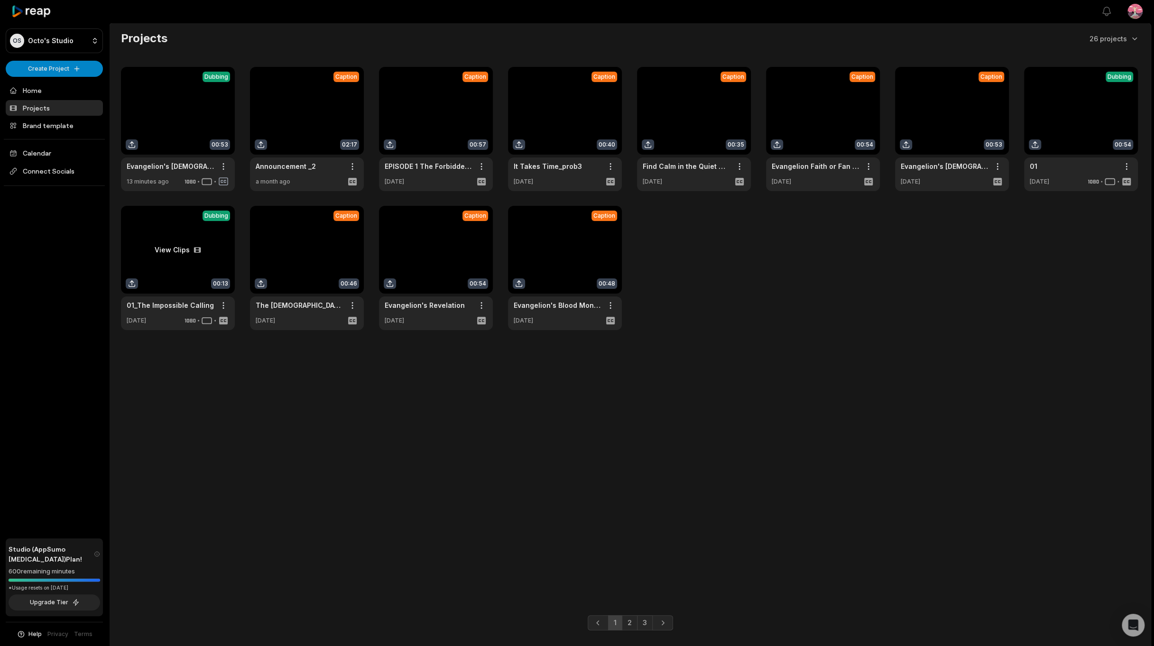
click at [190, 253] on link at bounding box center [178, 268] width 114 height 124
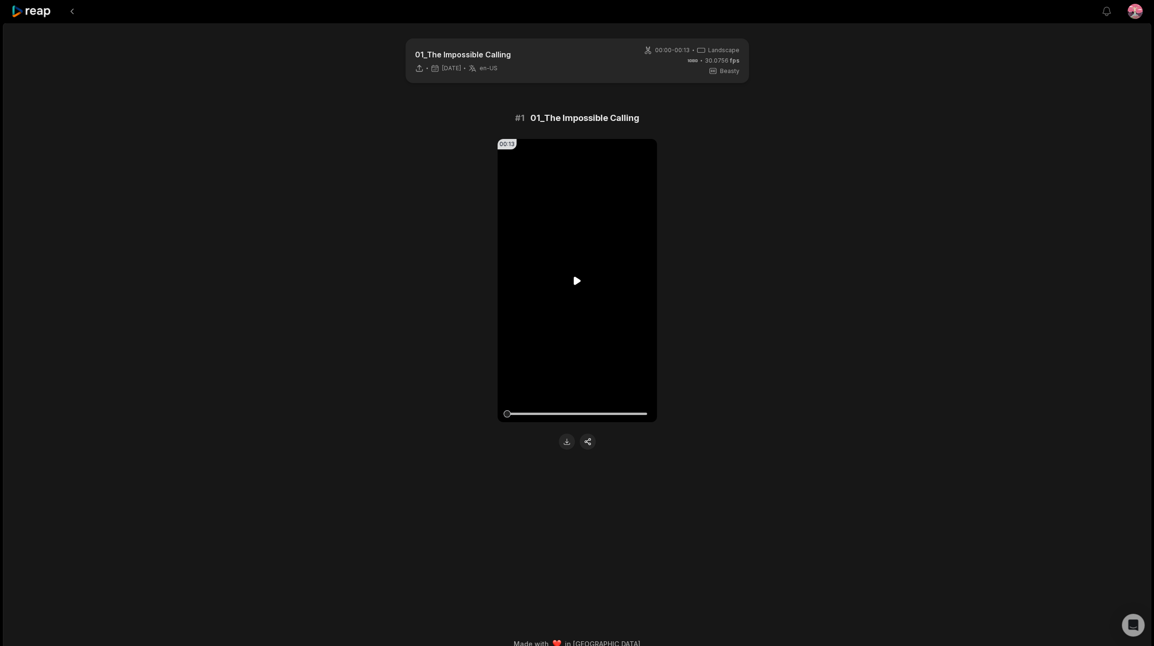
click at [572, 273] on video "Your browser does not support mp4 format." at bounding box center [577, 280] width 159 height 283
click at [575, 279] on icon at bounding box center [577, 280] width 4 height 6
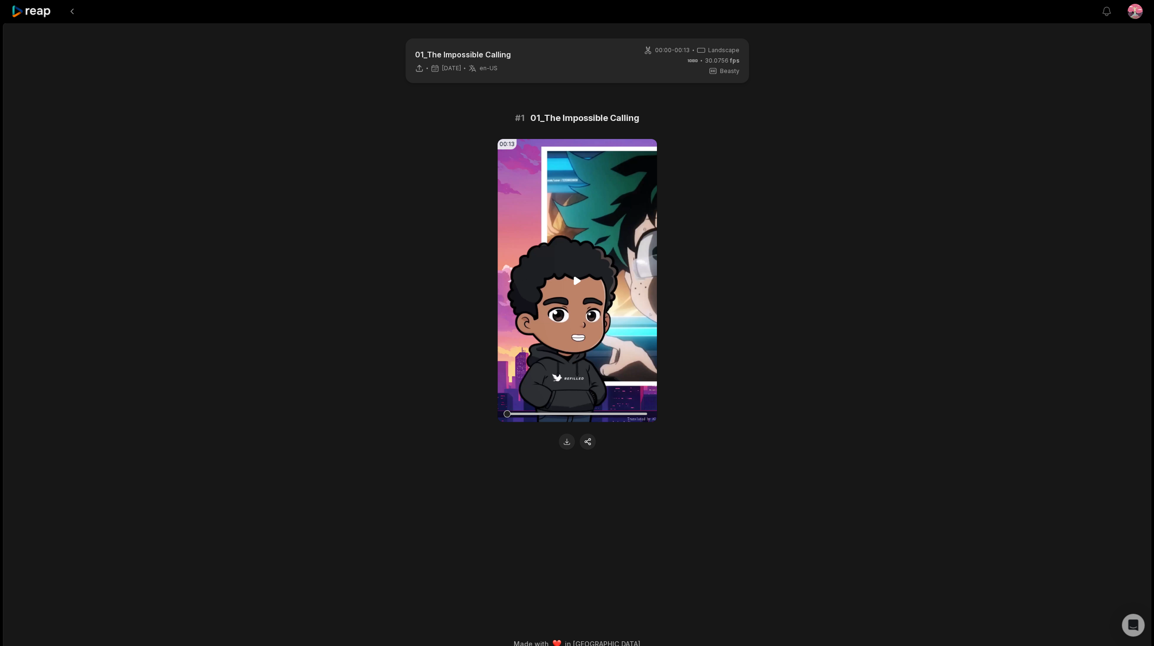
click at [575, 279] on icon at bounding box center [576, 281] width 7 height 8
click at [73, 12] on button at bounding box center [72, 11] width 17 height 17
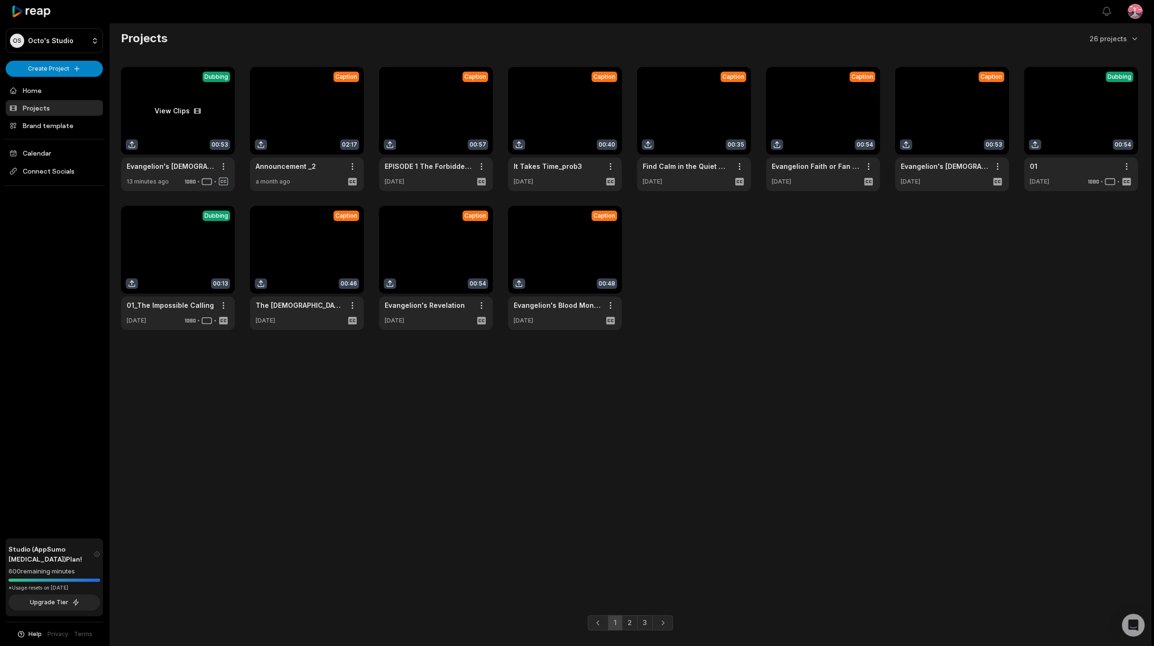
click at [196, 124] on link at bounding box center [178, 129] width 114 height 124
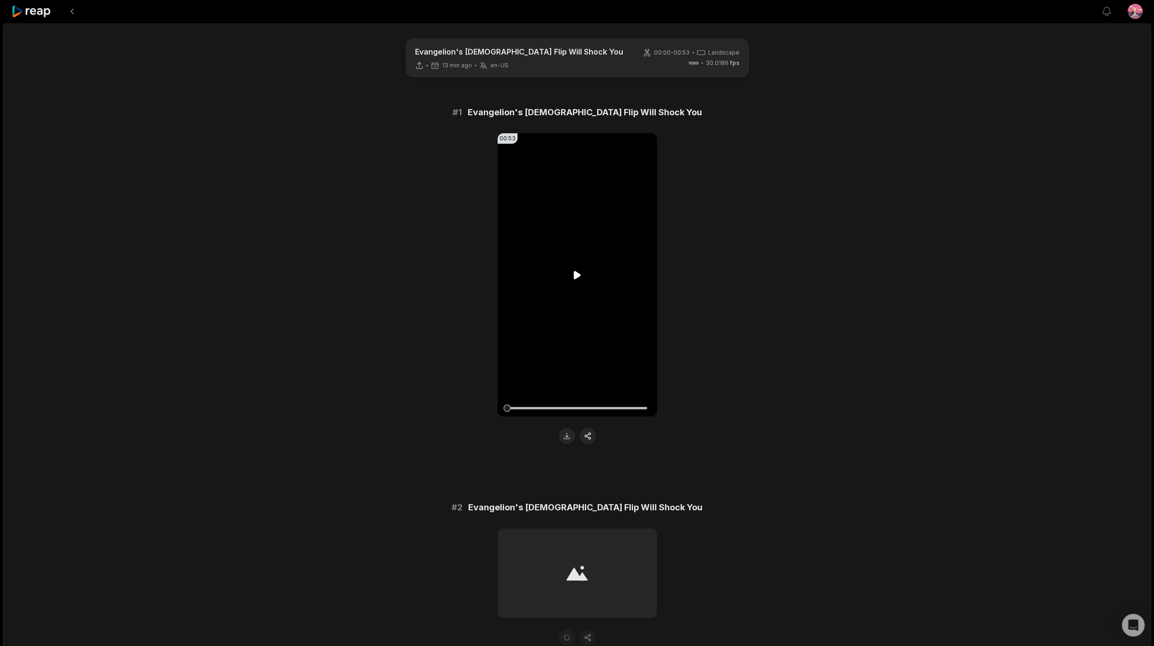
click at [570, 320] on video "Your browser does not support mp4 format." at bounding box center [577, 274] width 159 height 283
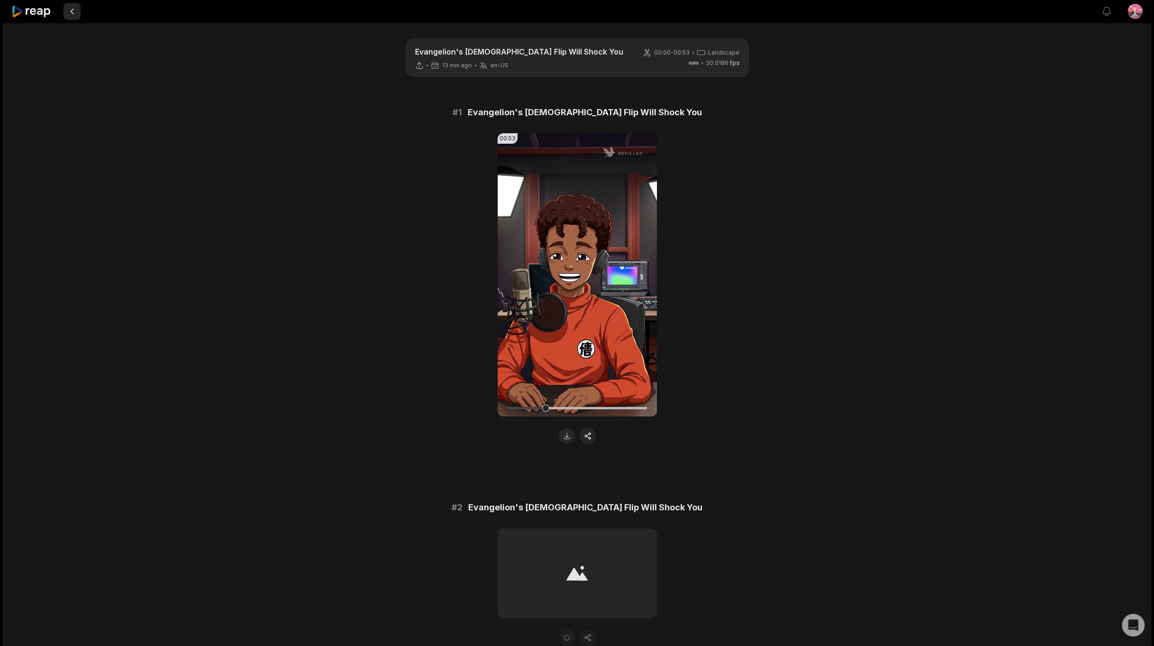
click at [77, 15] on button at bounding box center [72, 11] width 17 height 17
